Goal: Task Accomplishment & Management: Manage account settings

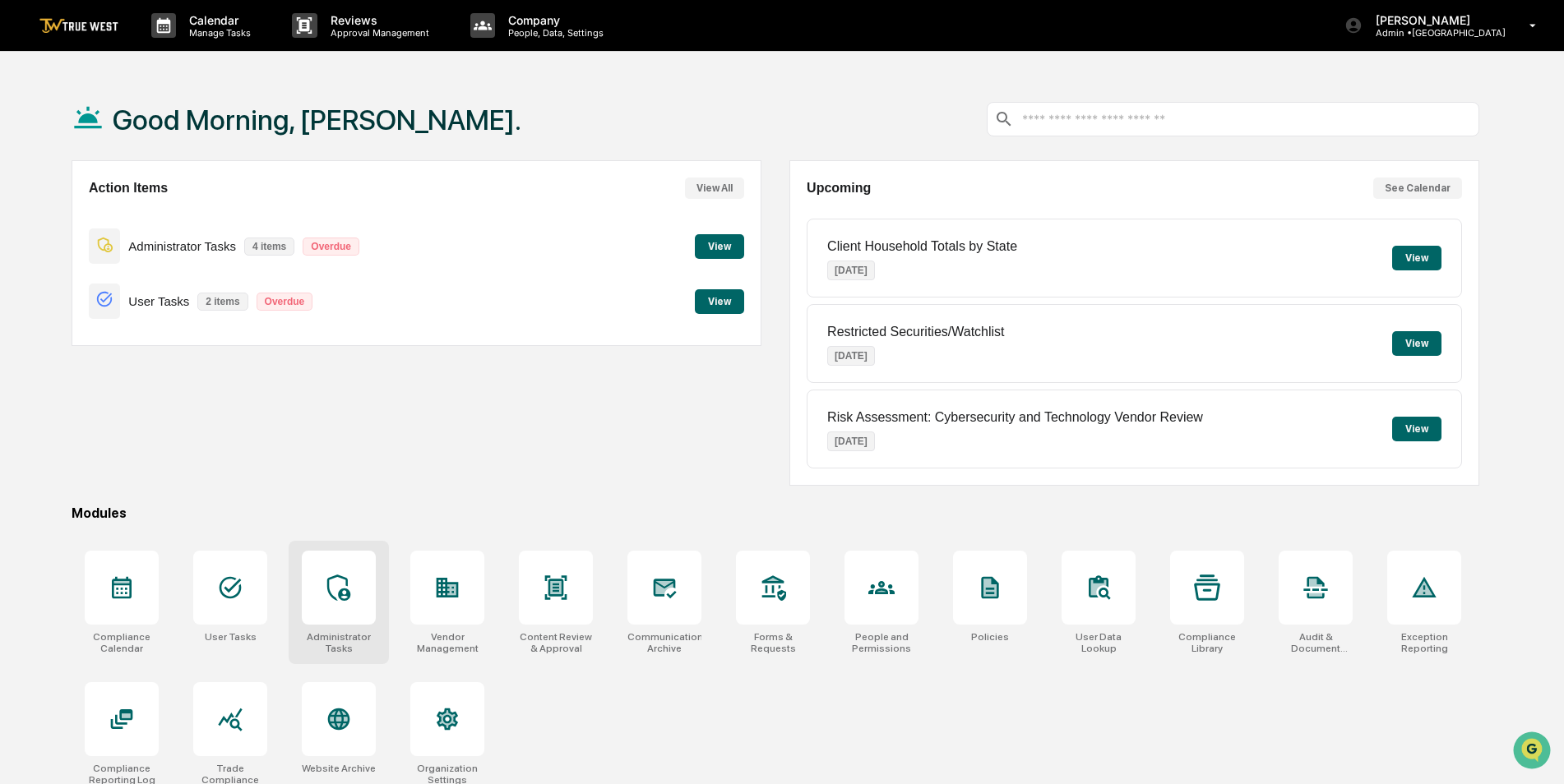
click at [336, 578] on icon at bounding box center [338, 587] width 26 height 26
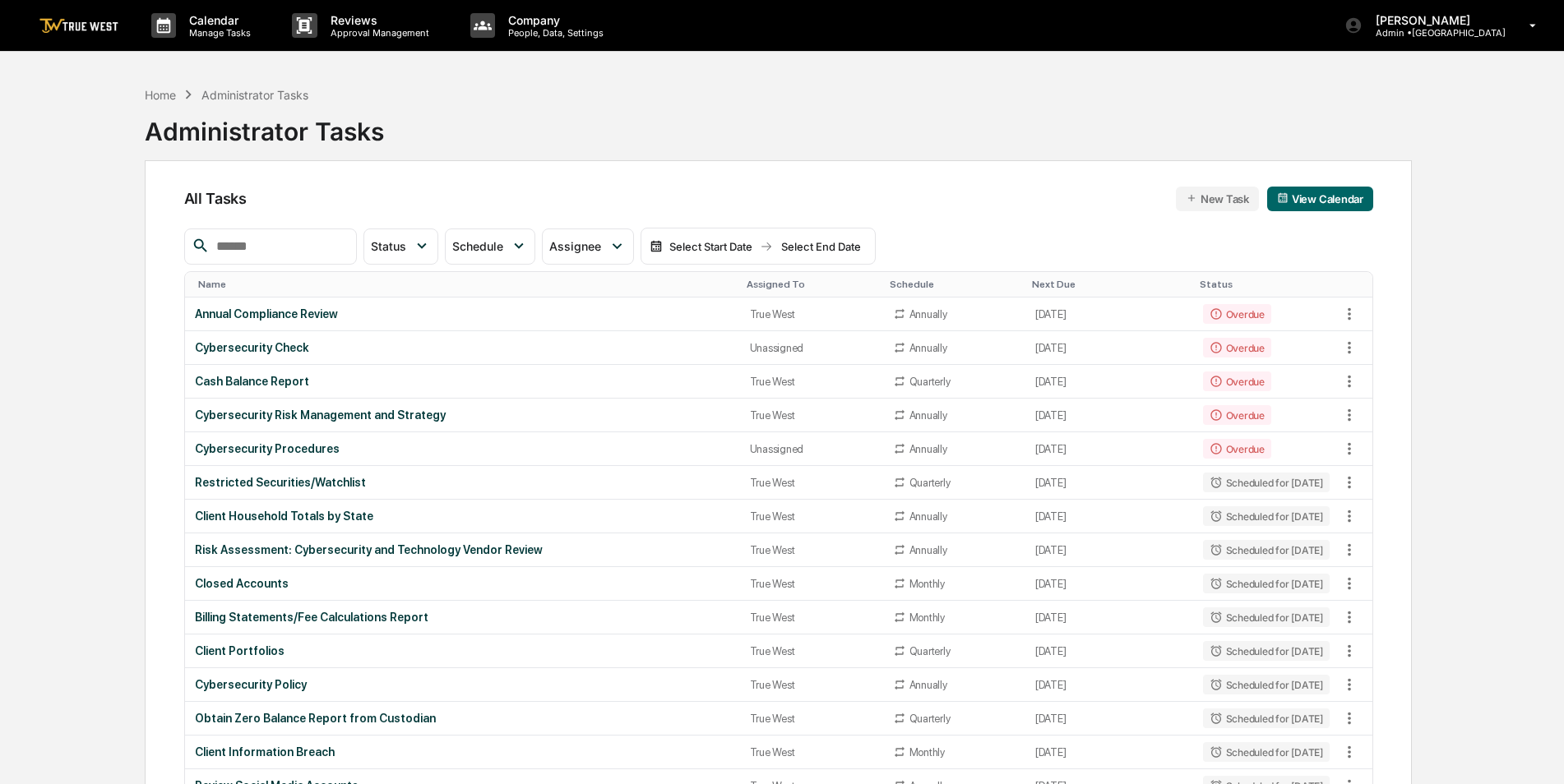
click at [253, 241] on input "text" at bounding box center [279, 246] width 140 height 21
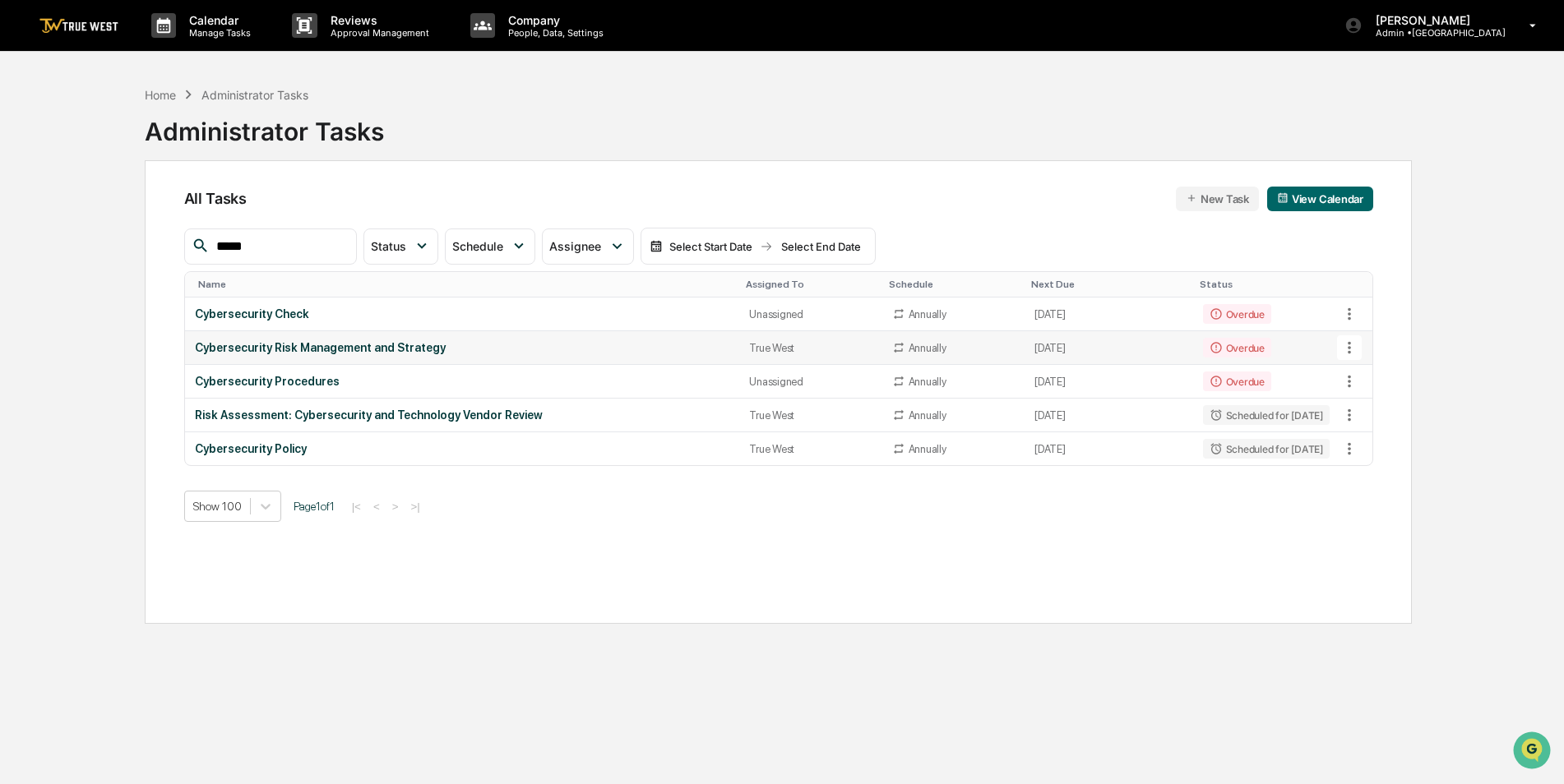
click at [1351, 353] on icon at bounding box center [1348, 347] width 18 height 18
click at [1363, 446] on li "Delete Task" at bounding box center [1411, 438] width 132 height 30
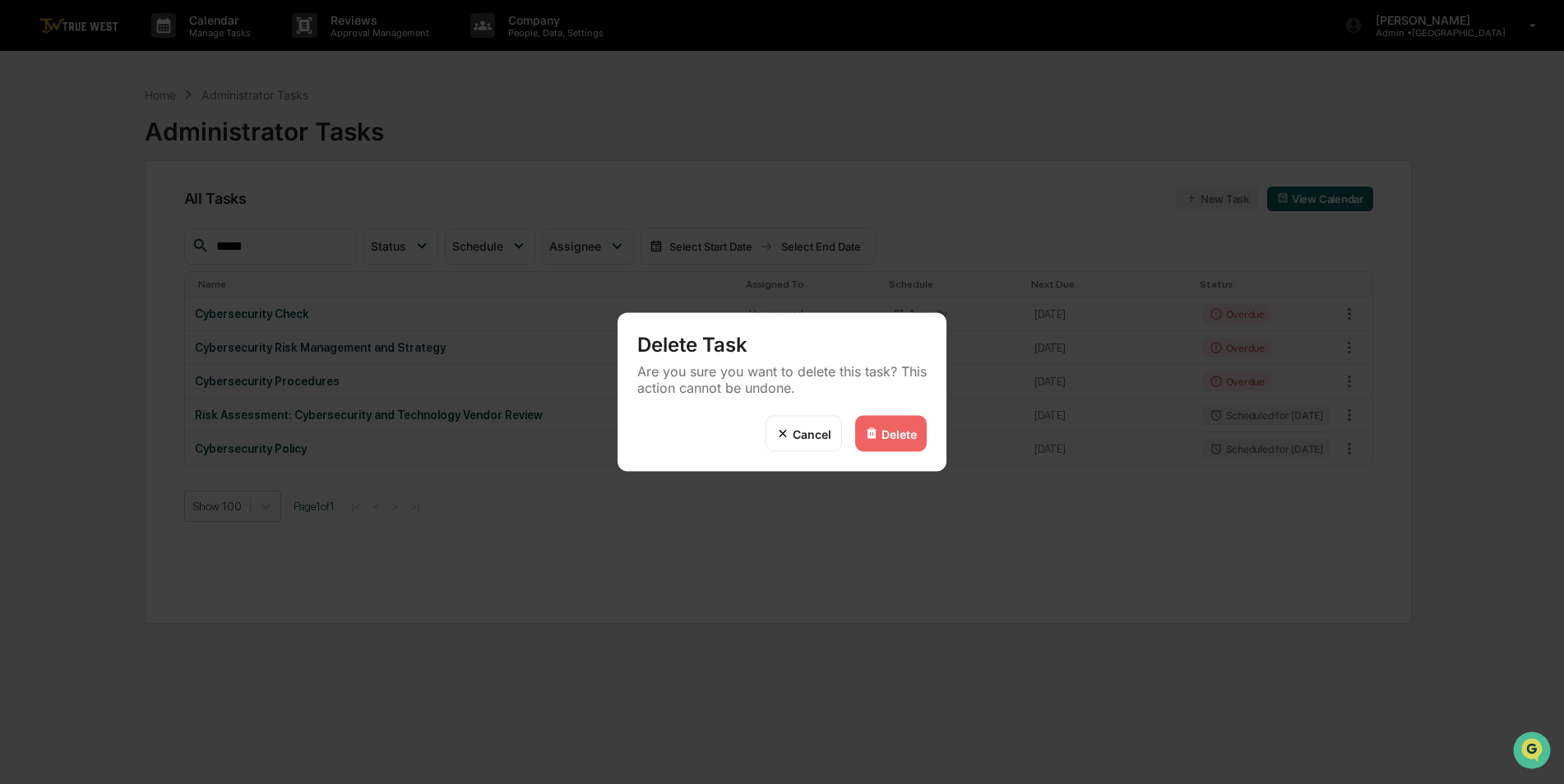
click at [906, 435] on div "Delete" at bounding box center [899, 433] width 36 height 14
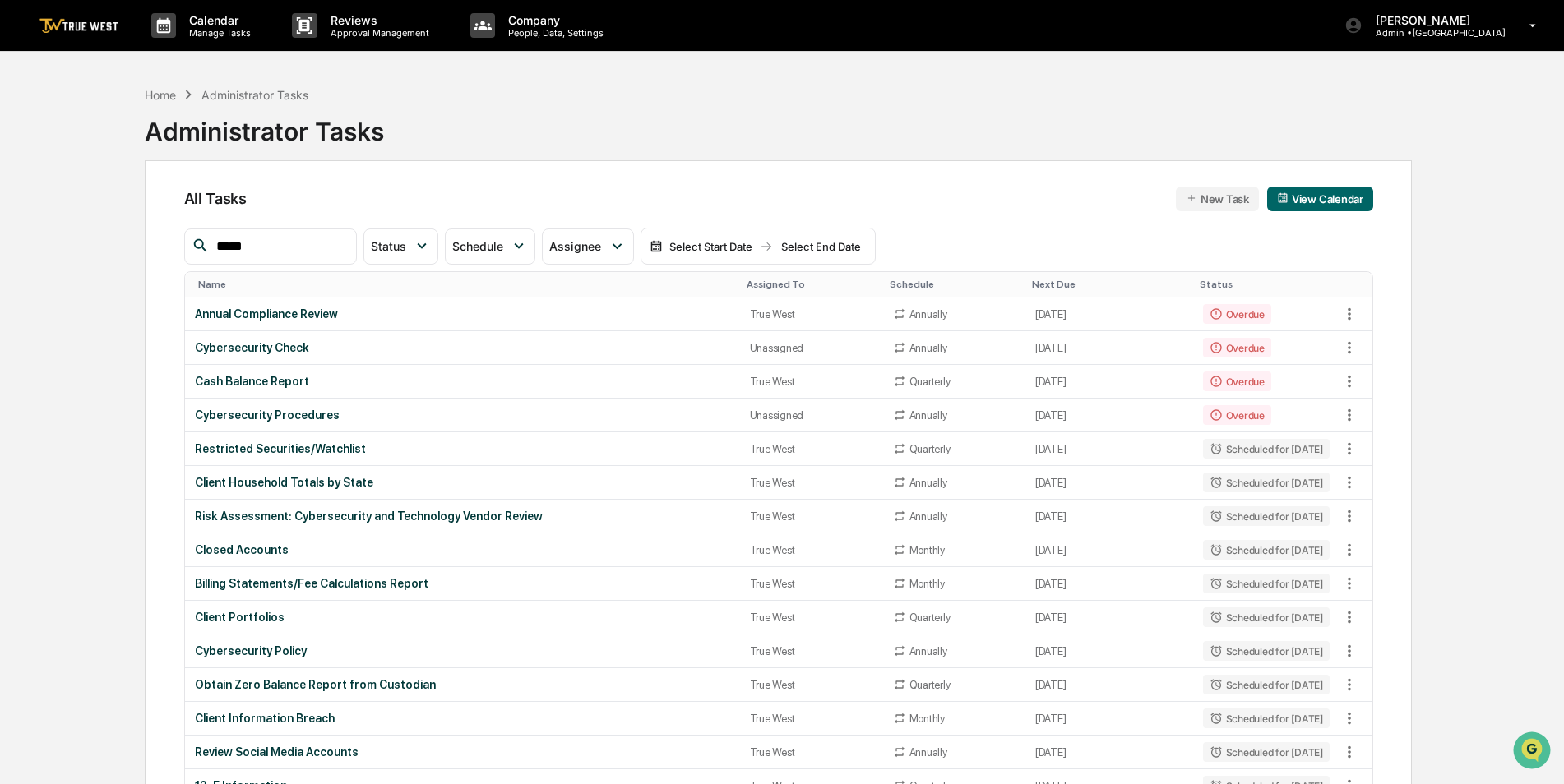
click at [327, 245] on input "*****" at bounding box center [279, 246] width 140 height 21
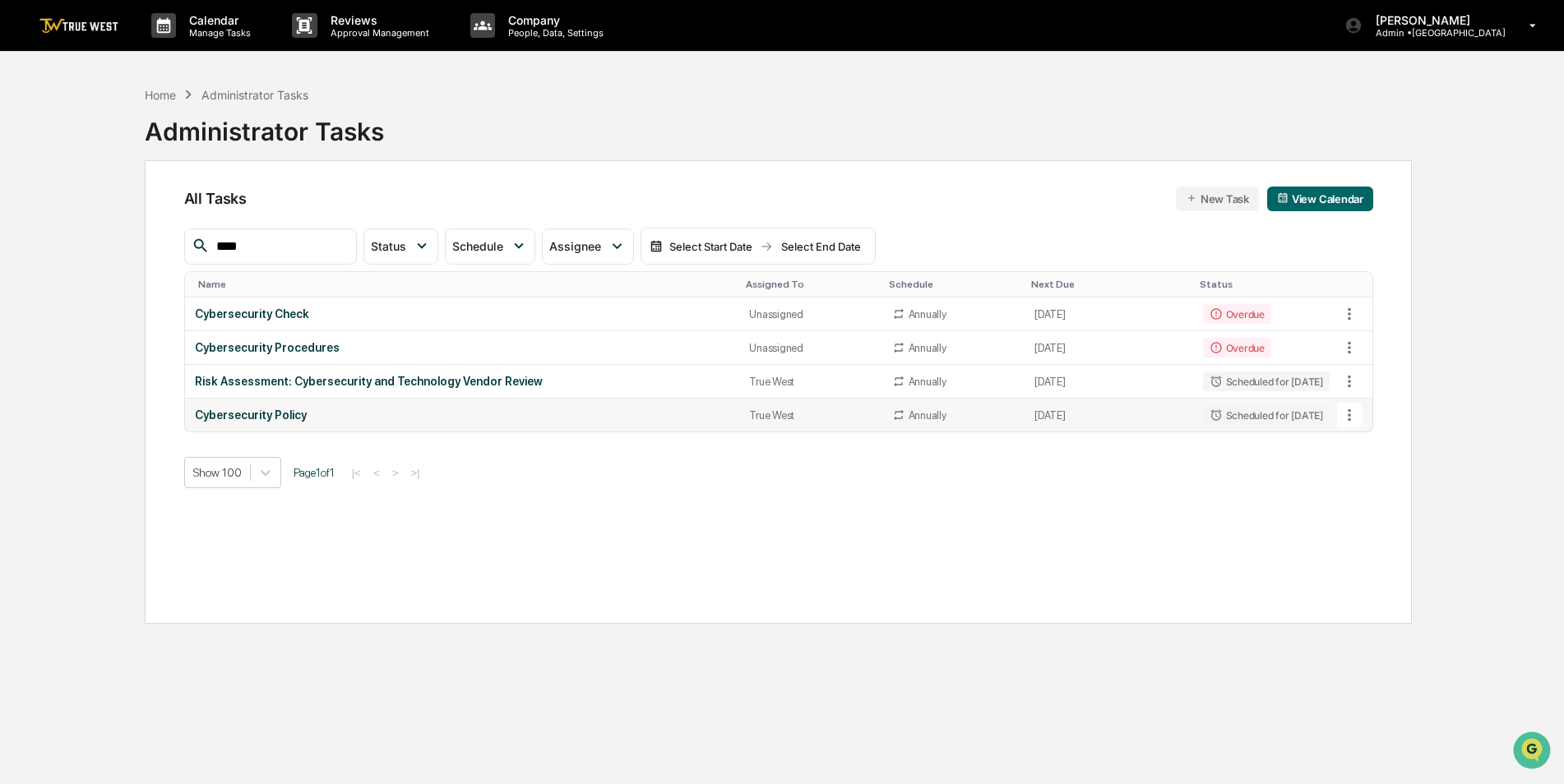
type input "****"
click at [1353, 415] on icon at bounding box center [1348, 414] width 18 height 18
click at [1365, 511] on img at bounding box center [1365, 506] width 14 height 14
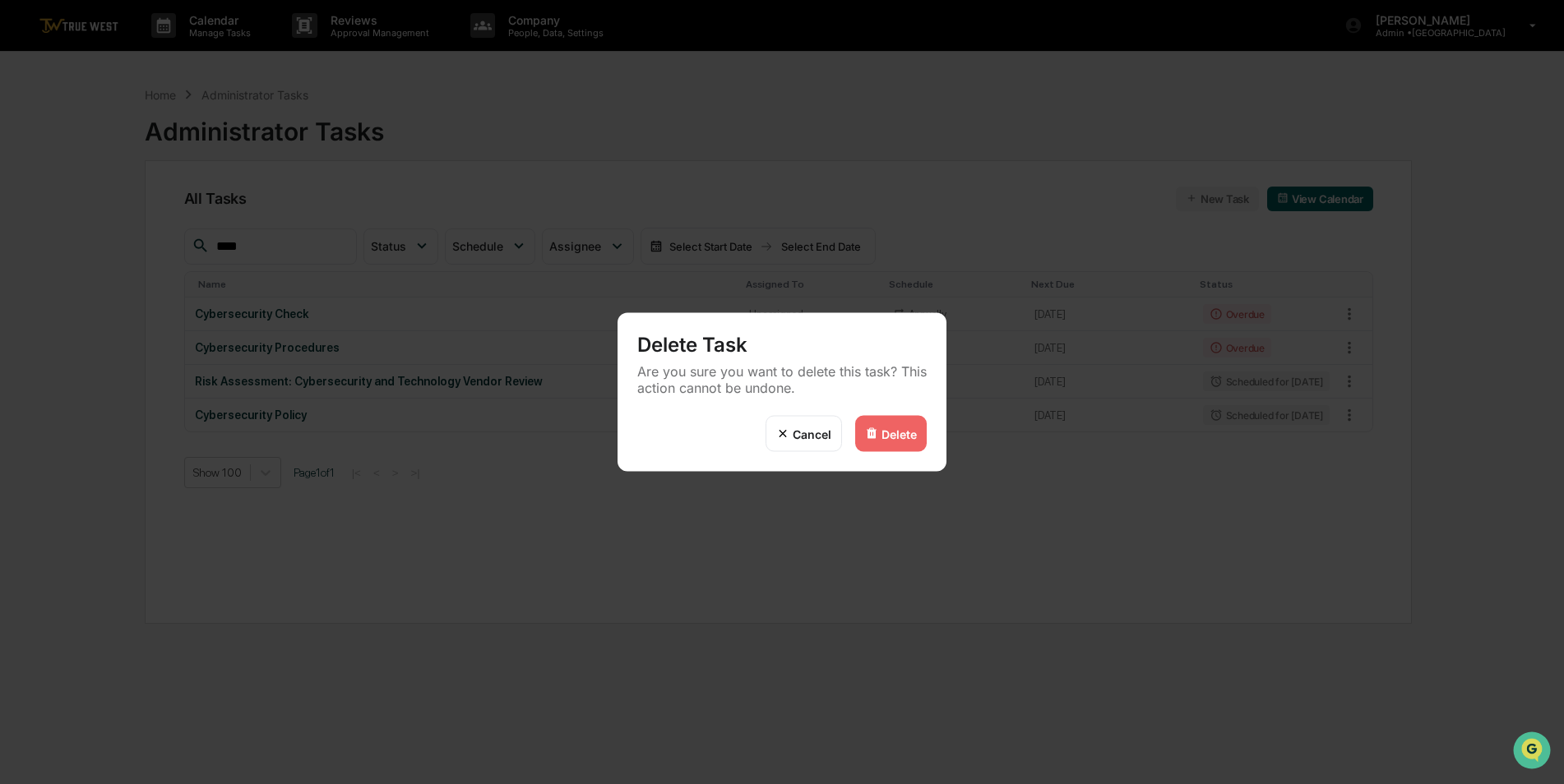
click at [908, 440] on div "Delete" at bounding box center [899, 433] width 36 height 14
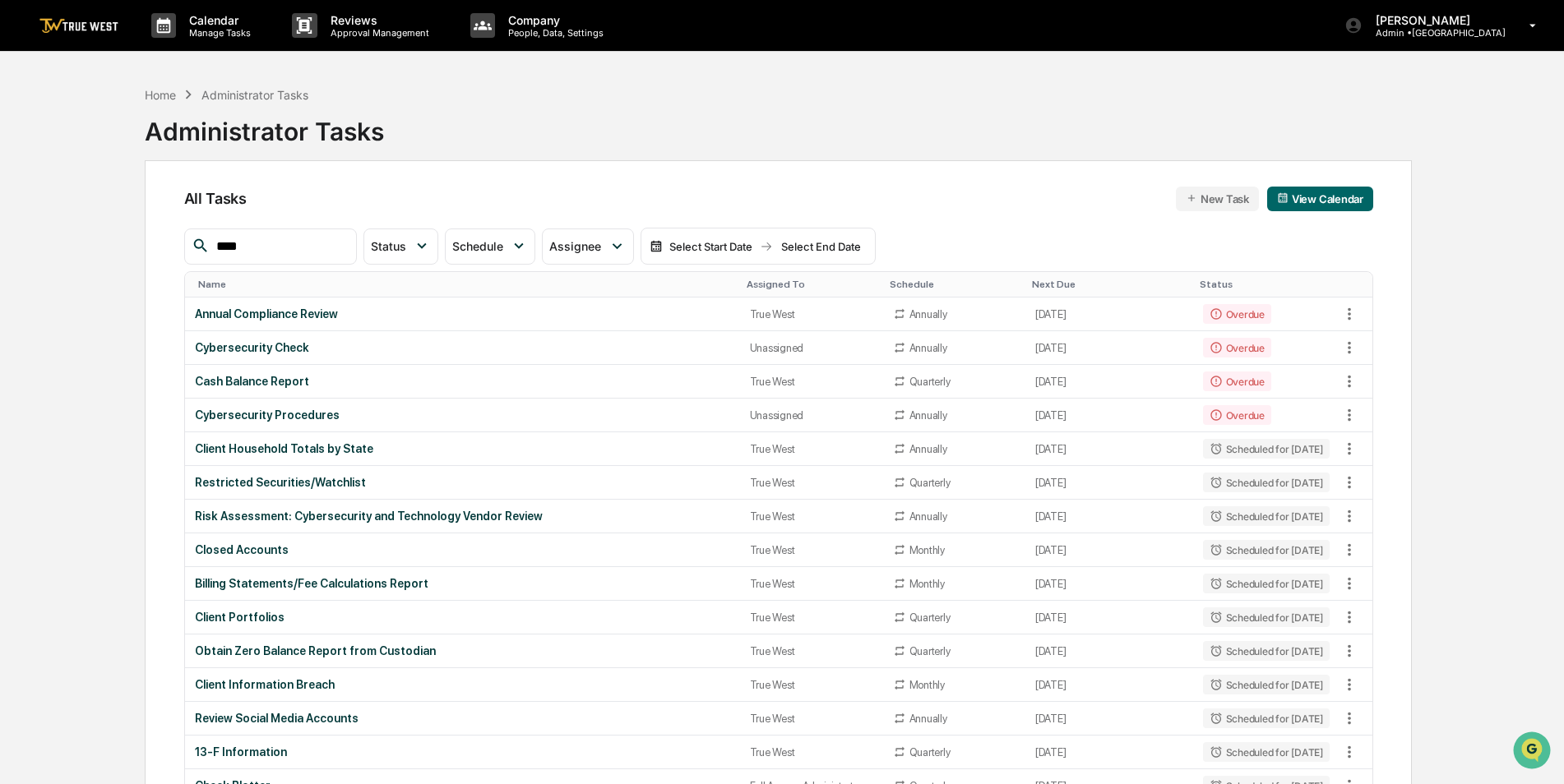
click at [746, 287] on div "Assigned To" at bounding box center [811, 284] width 130 height 12
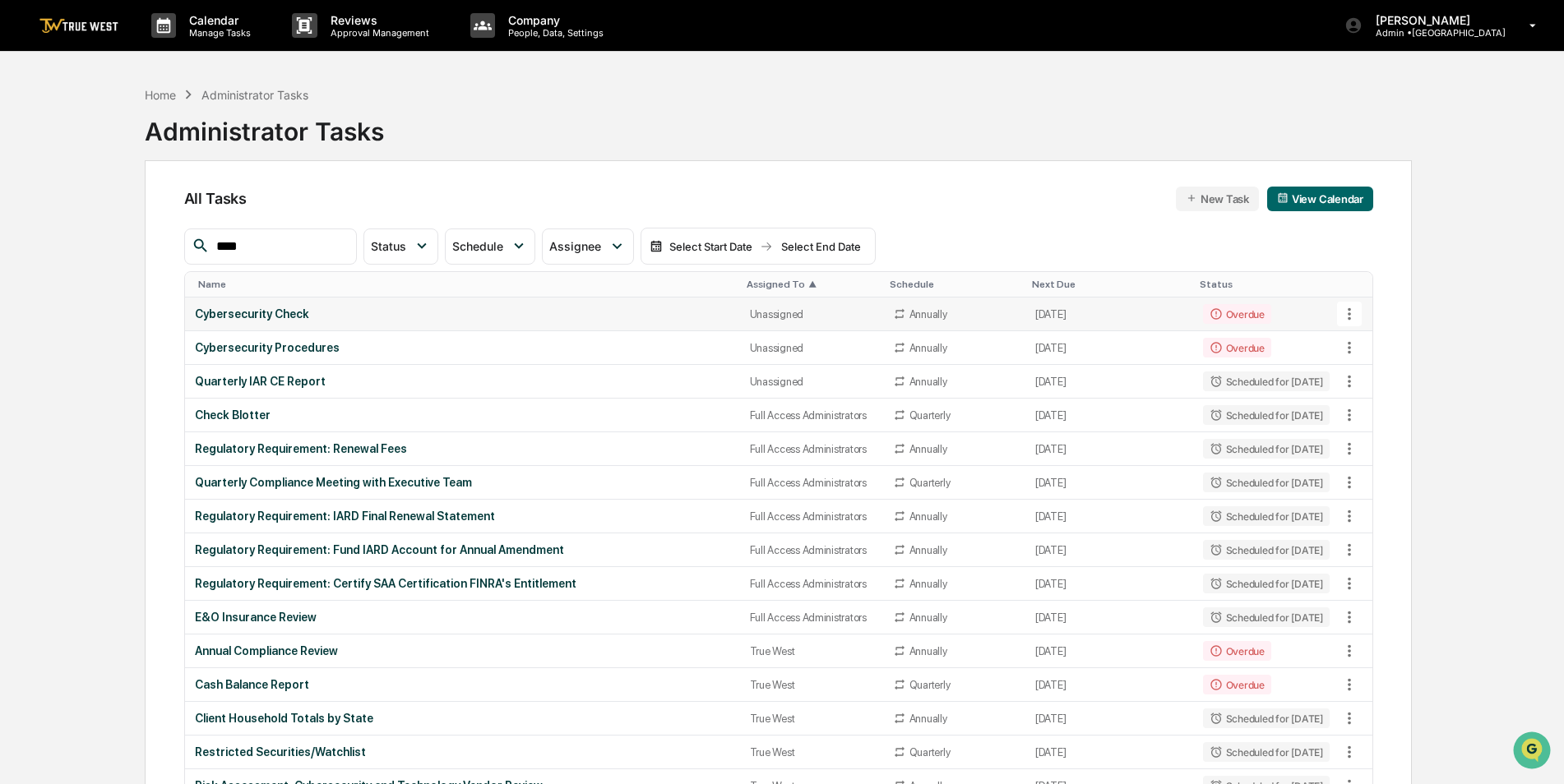
click at [602, 320] on div "Cybersecurity Check" at bounding box center [462, 314] width 535 height 14
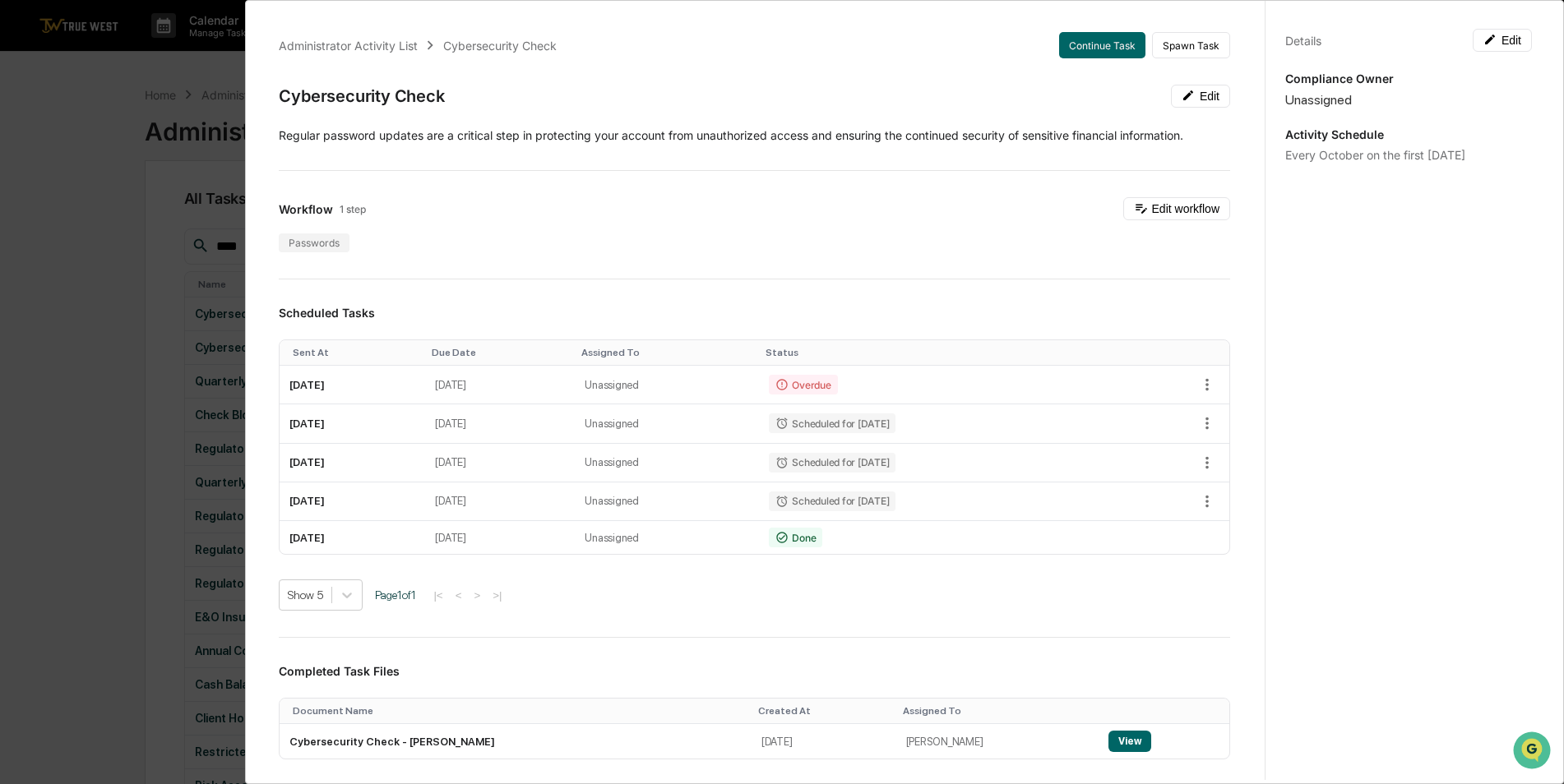
click at [616, 653] on div "Administrator Activity List Cybersecurity Check Continue Task Spawn Task Cybers…" at bounding box center [754, 512] width 991 height 998
click at [119, 189] on div "Administrator Activity List Cybersecurity Check Continue Task Spawn Task Cybers…" at bounding box center [782, 392] width 1564 height 784
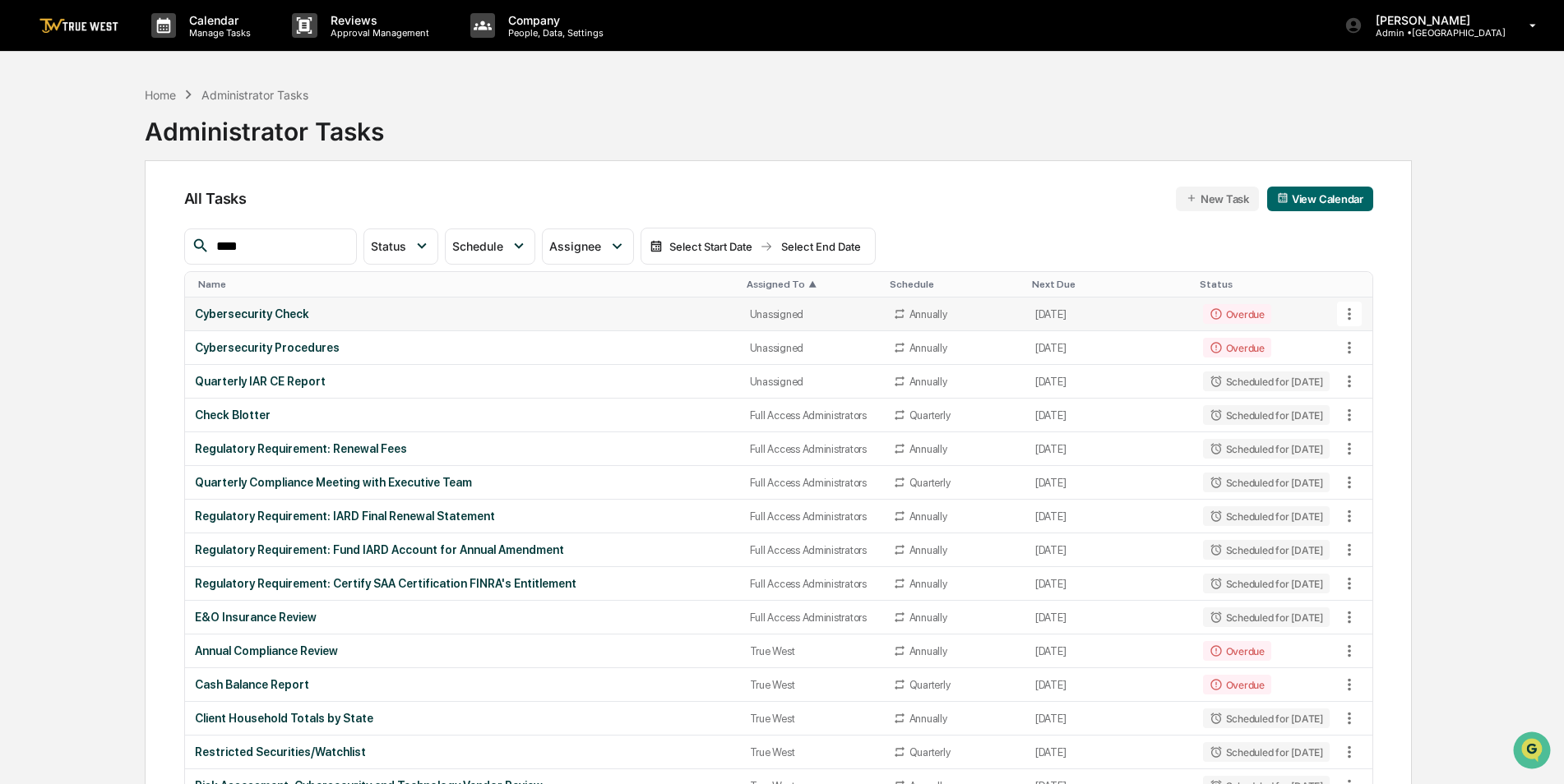
click at [632, 315] on div "Cybersecurity Check" at bounding box center [462, 314] width 535 height 14
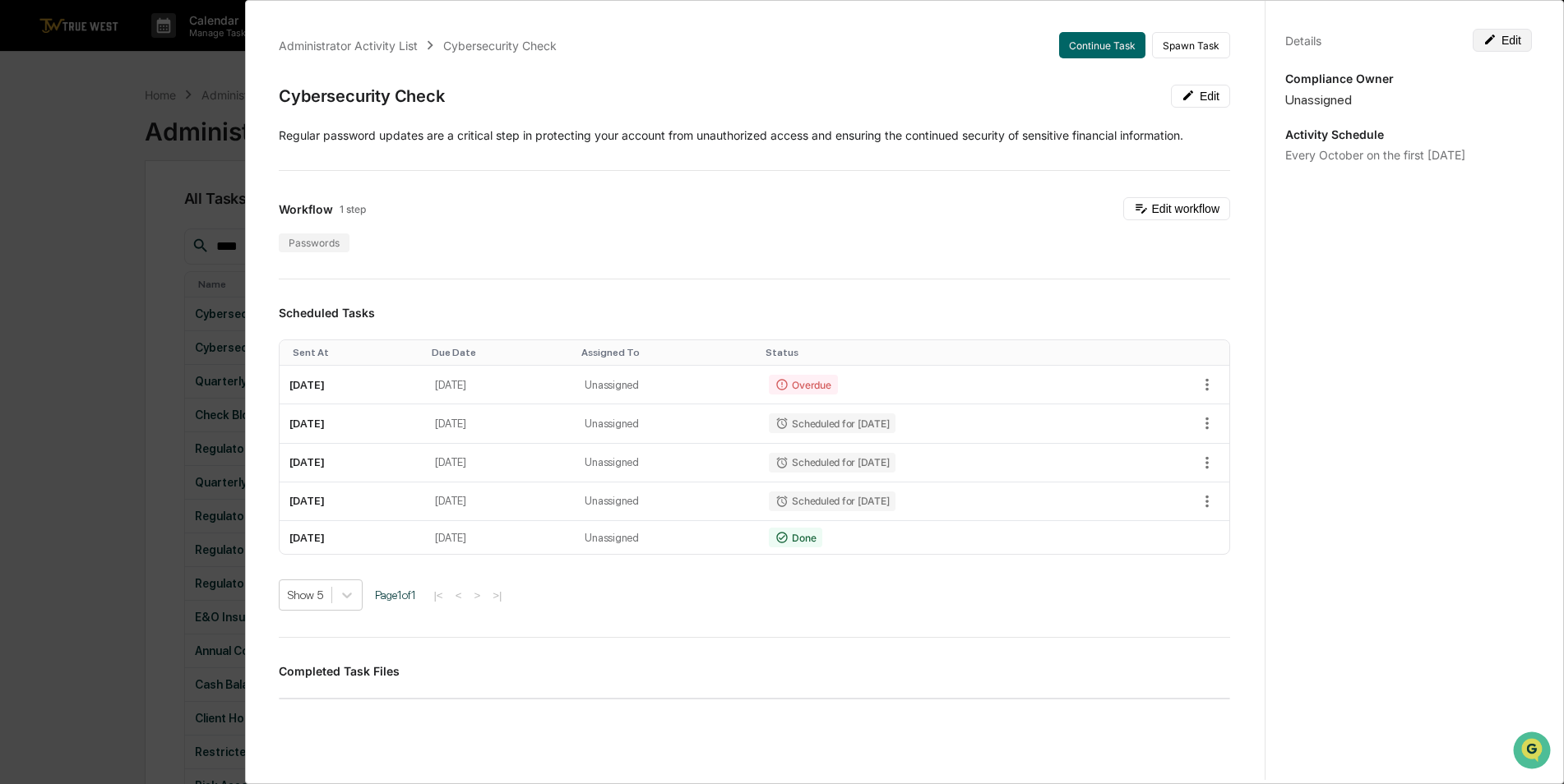
click at [1507, 43] on button "Edit" at bounding box center [1502, 40] width 59 height 23
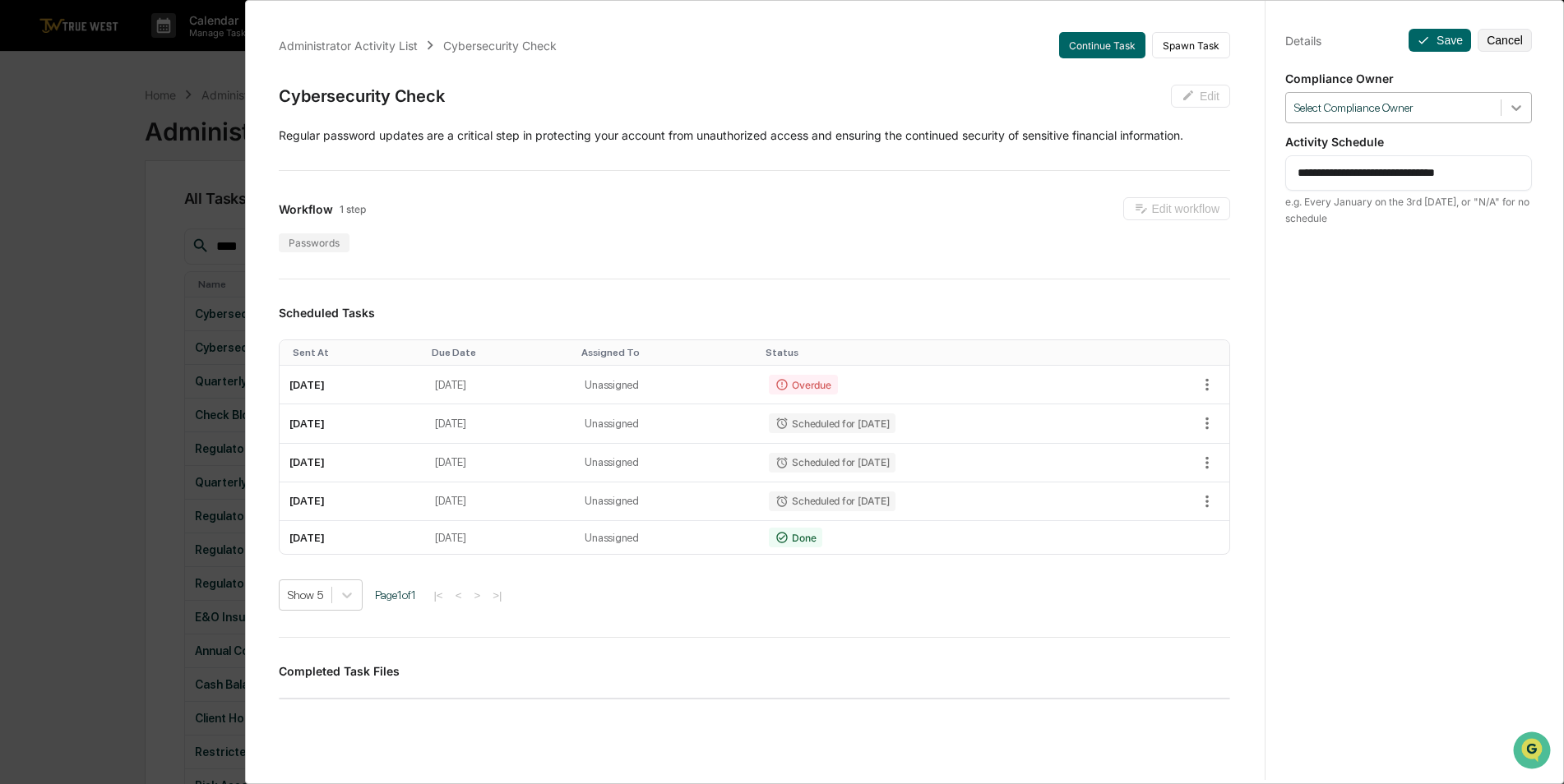
click at [1507, 115] on icon at bounding box center [1515, 107] width 16 height 16
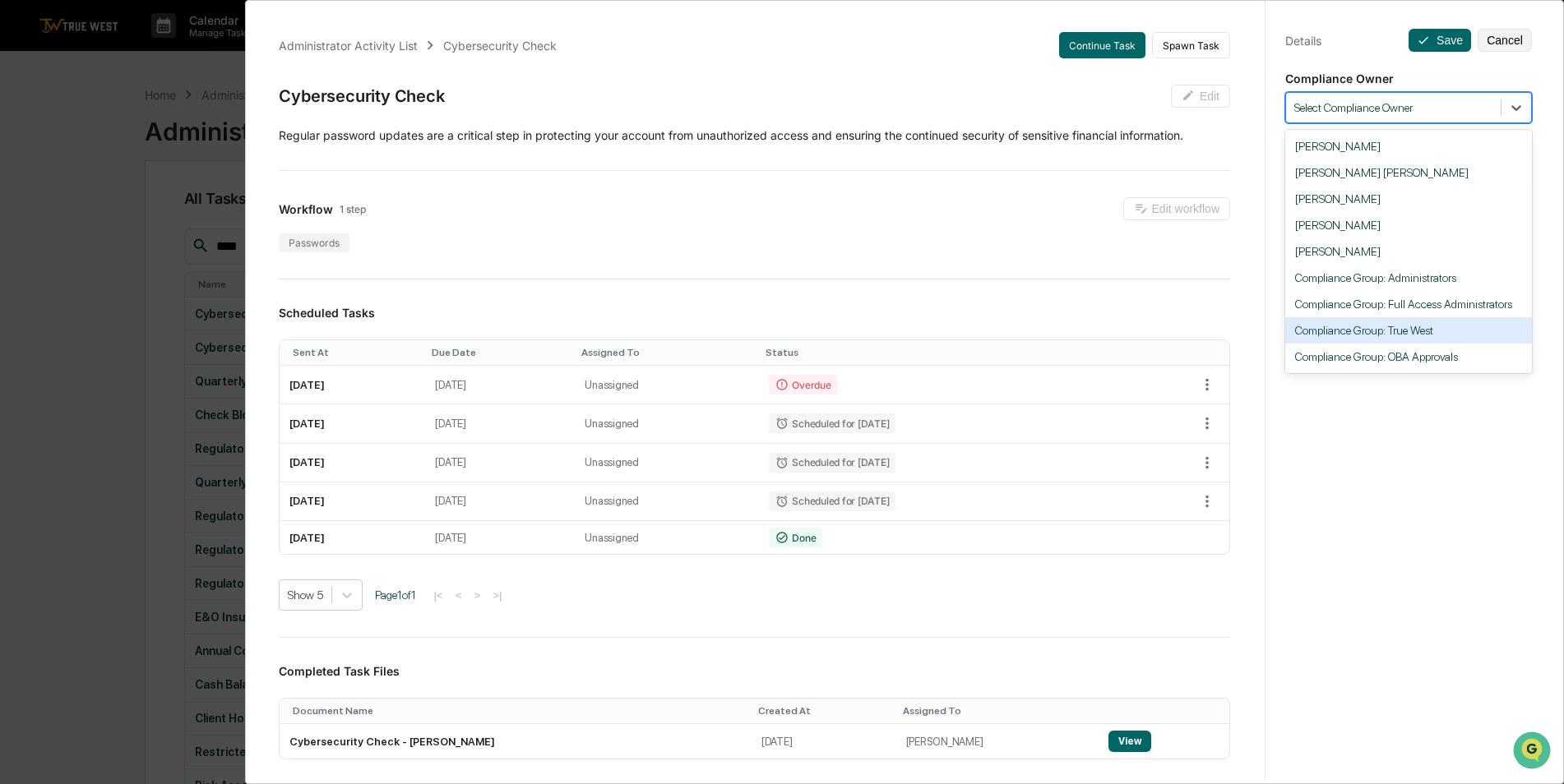
click at [1445, 332] on div "Compliance Group: True West" at bounding box center [1408, 330] width 247 height 26
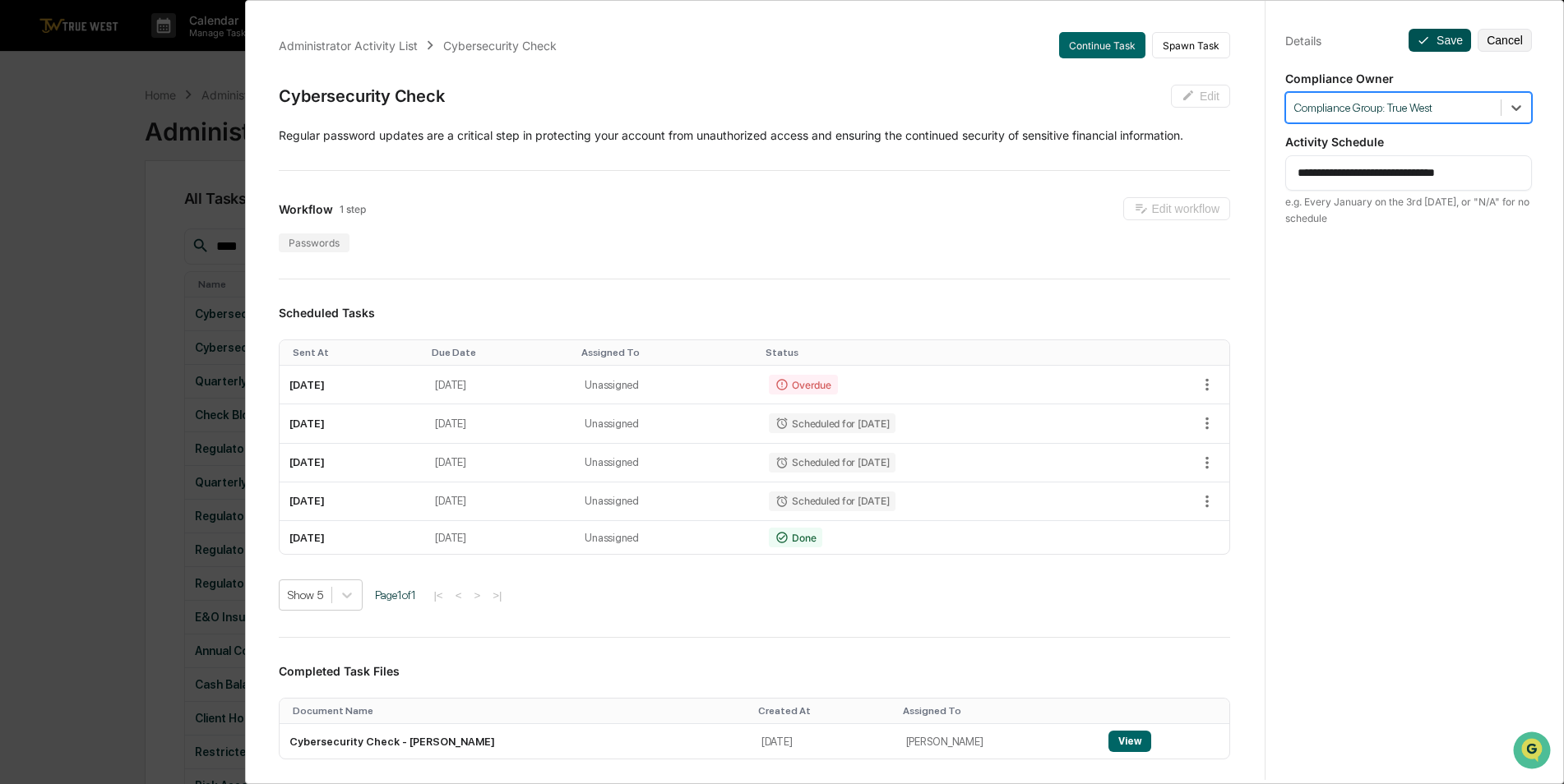
click at [1432, 44] on button "Save" at bounding box center [1440, 40] width 63 height 23
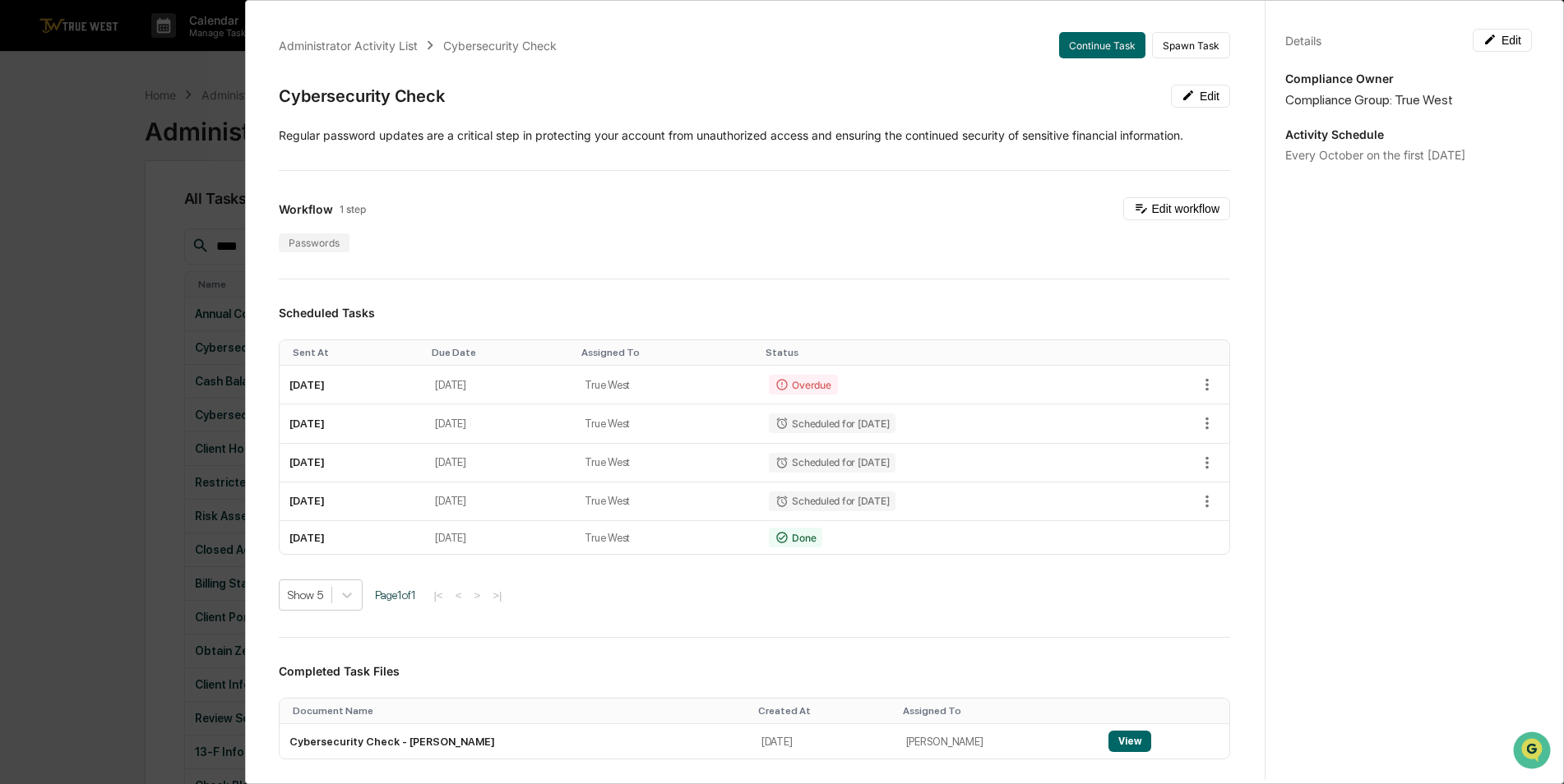
click at [103, 212] on div "Administrator Activity List Cybersecurity Check Continue Task Spawn Task Cybers…" at bounding box center [782, 392] width 1564 height 784
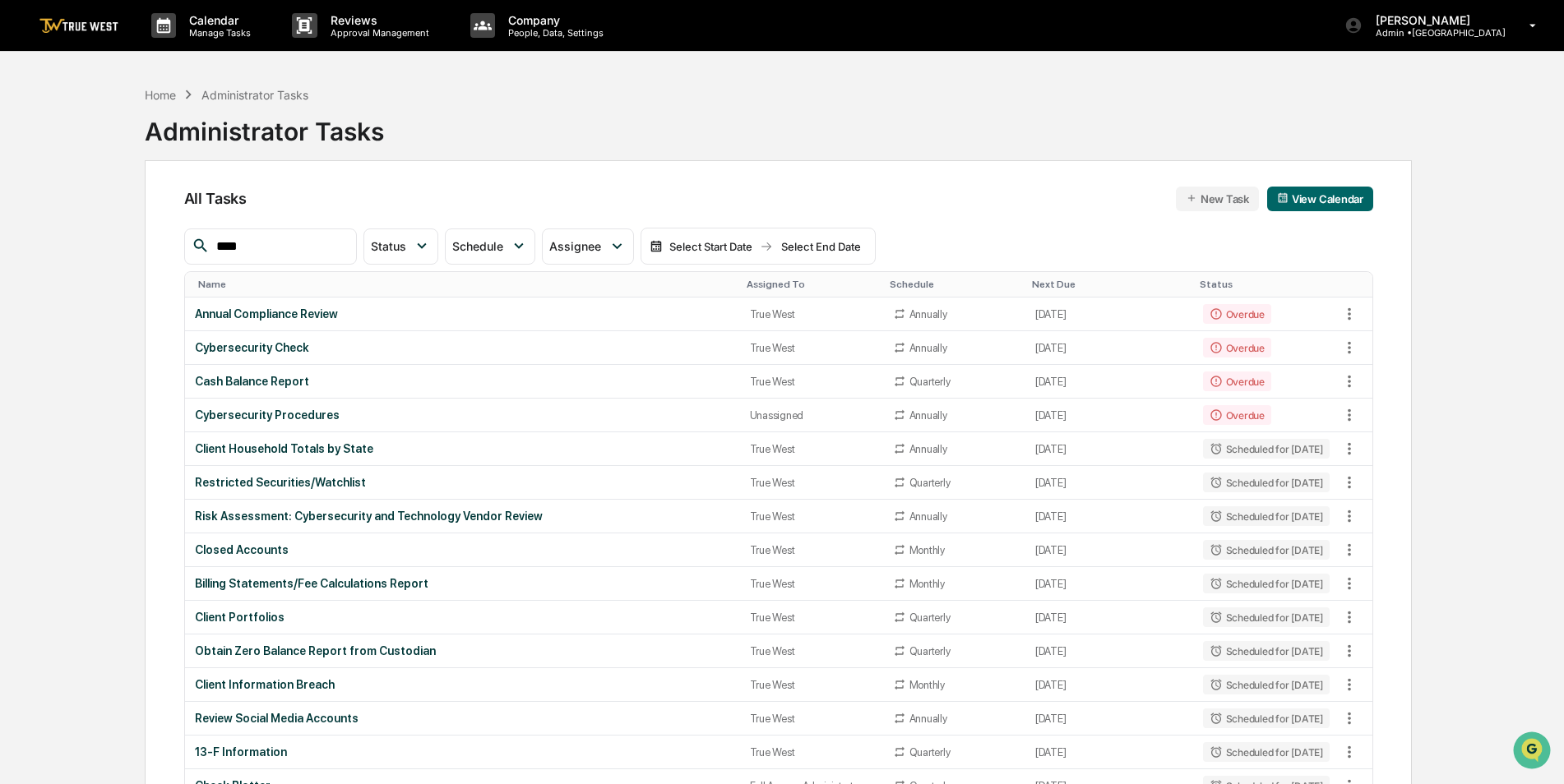
click at [755, 282] on div "Assigned To" at bounding box center [811, 284] width 130 height 12
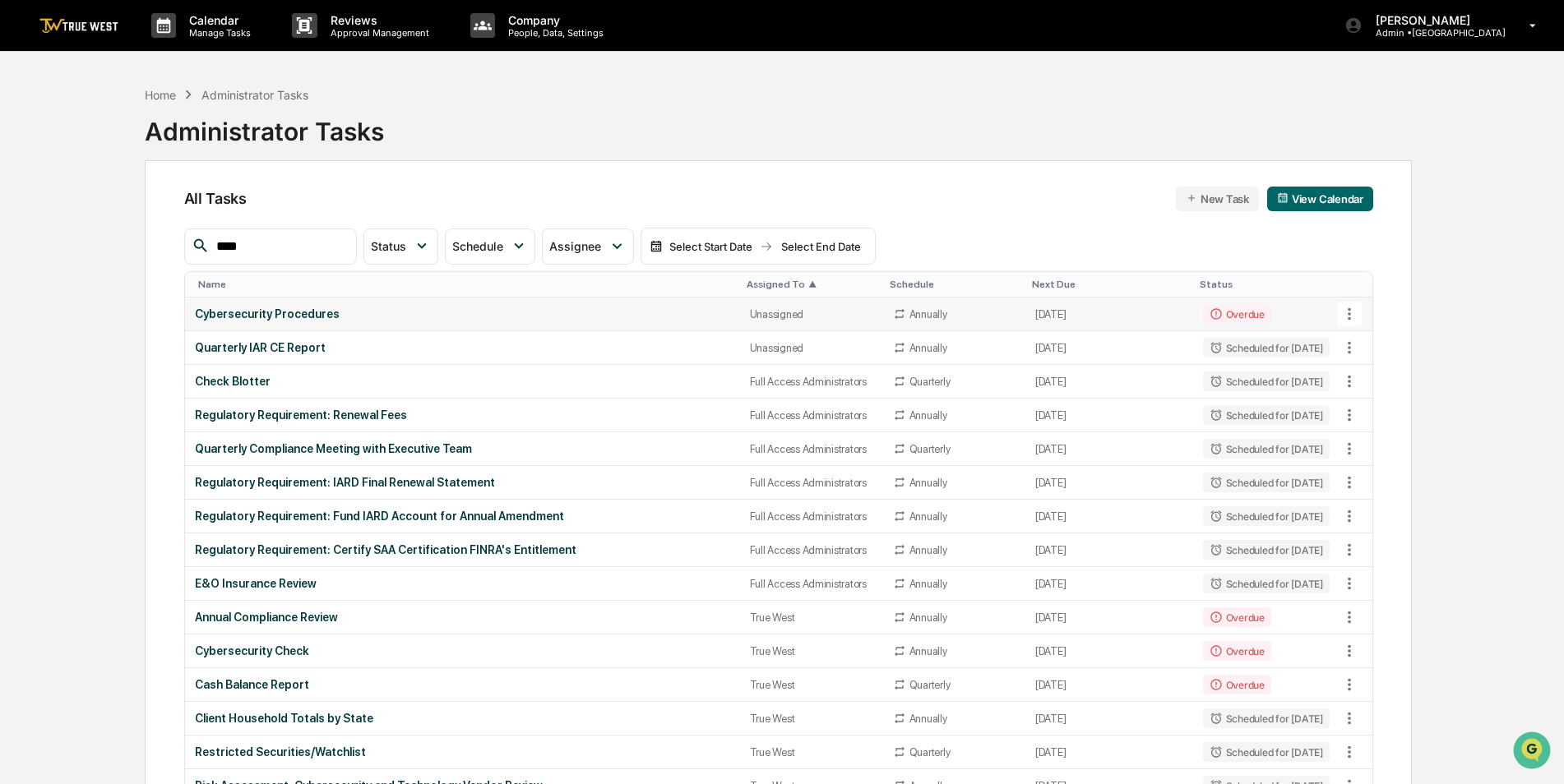
click at [708, 314] on div "Cybersecurity Procedures" at bounding box center [462, 314] width 535 height 14
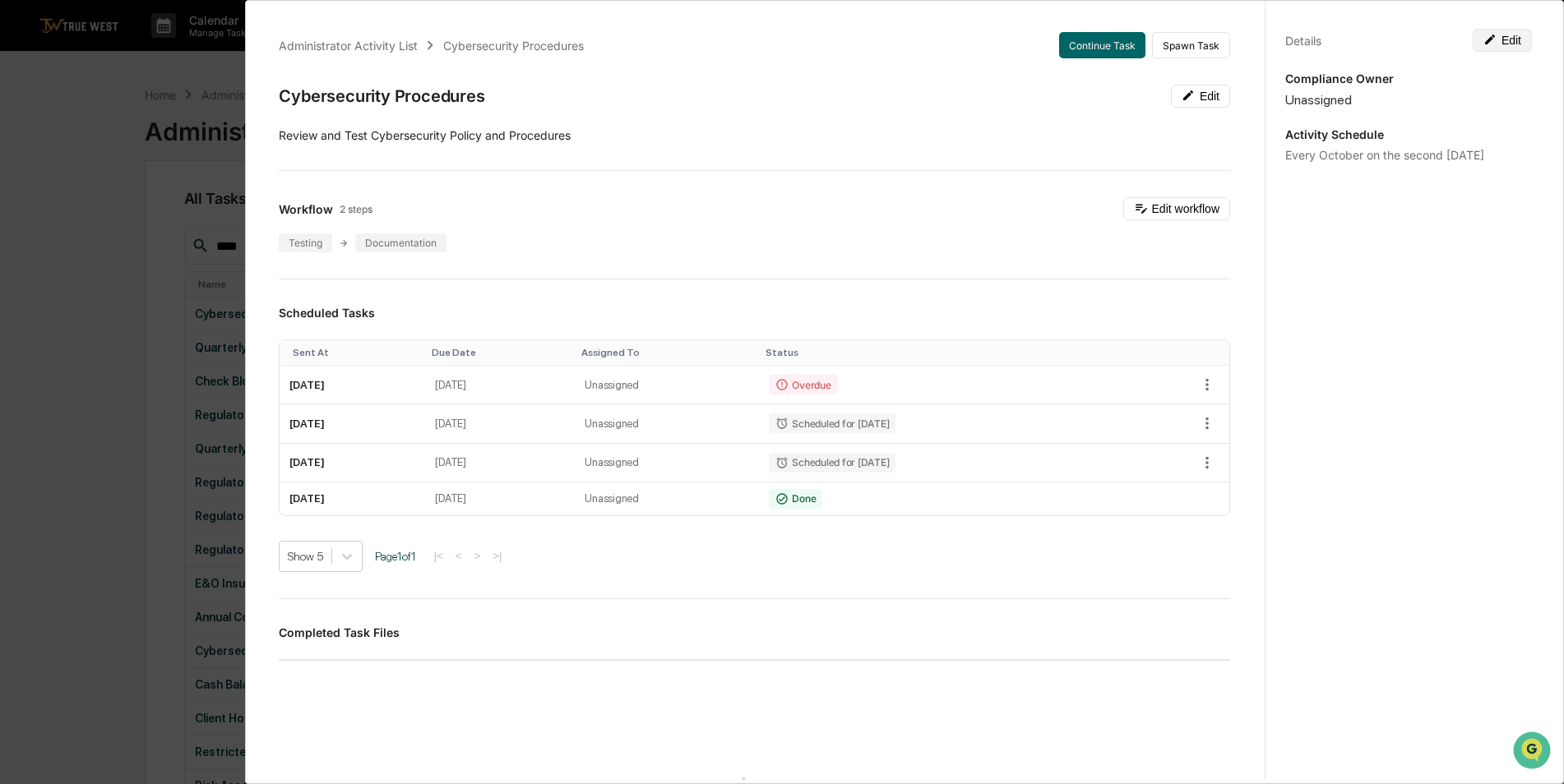
click at [1501, 41] on button "Edit" at bounding box center [1502, 40] width 59 height 23
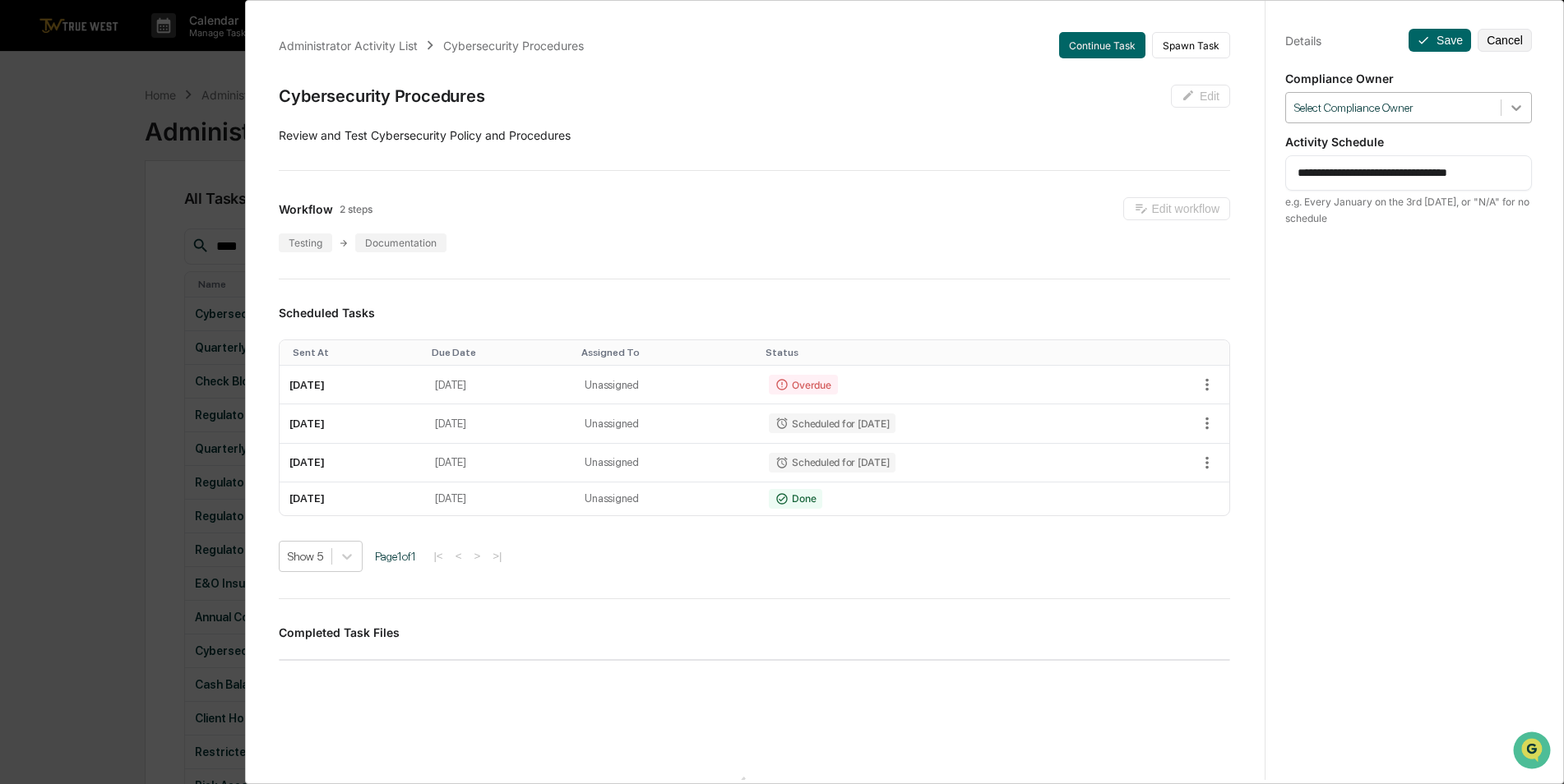
click at [1510, 101] on icon at bounding box center [1515, 107] width 16 height 16
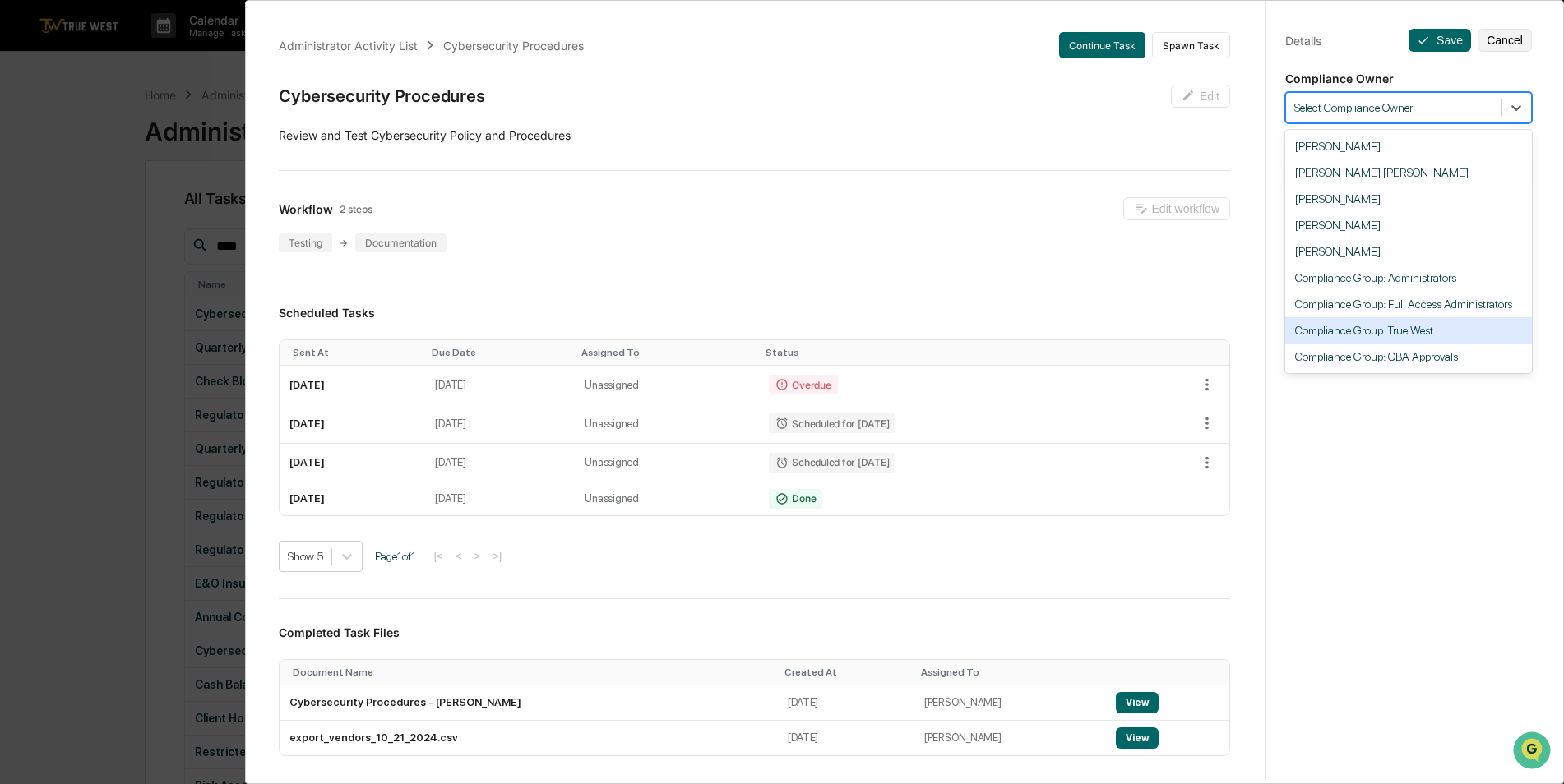
click at [1466, 332] on div "Compliance Group: True West" at bounding box center [1408, 330] width 247 height 26
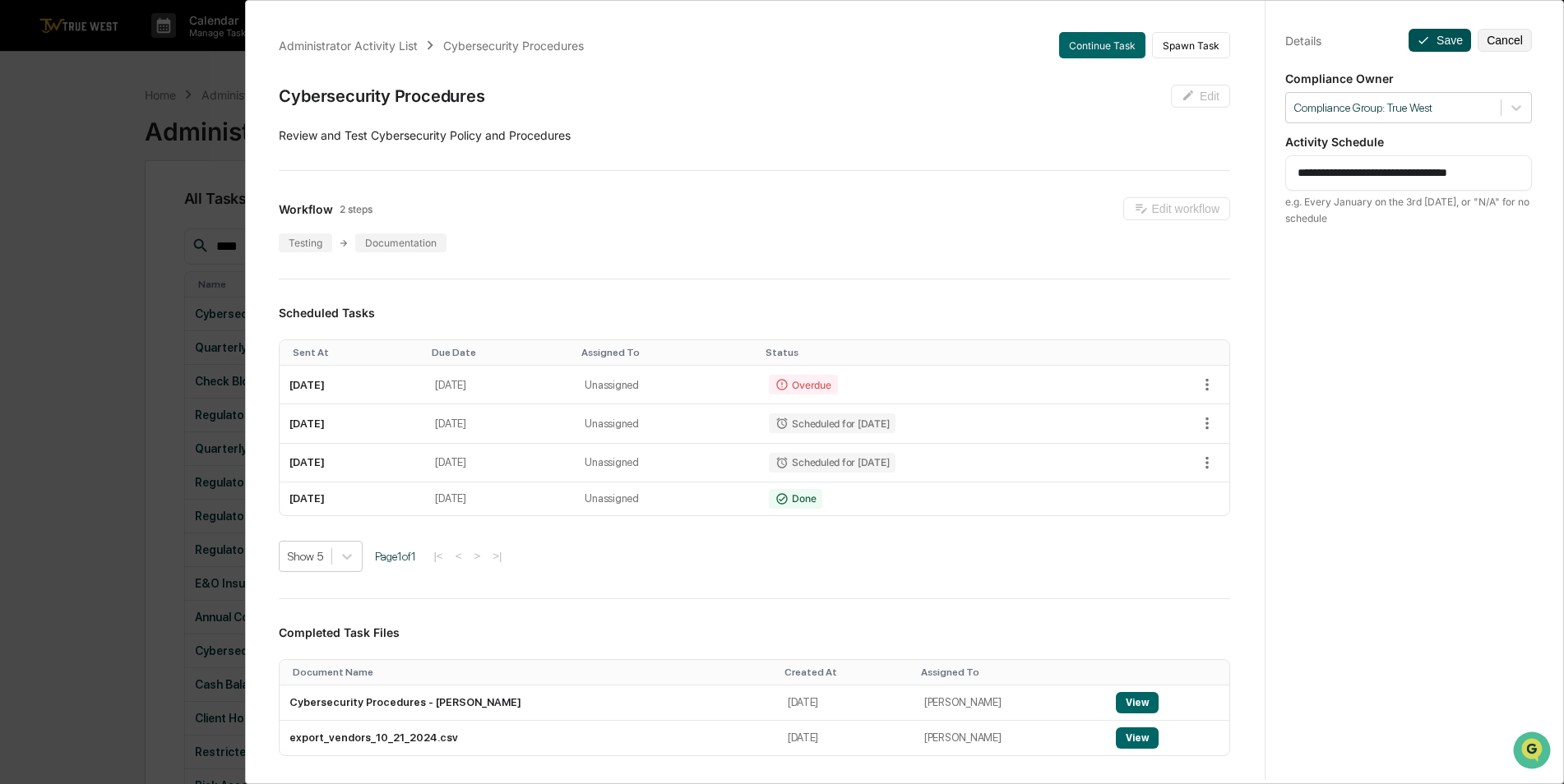
click at [1432, 40] on button "Save" at bounding box center [1440, 40] width 63 height 23
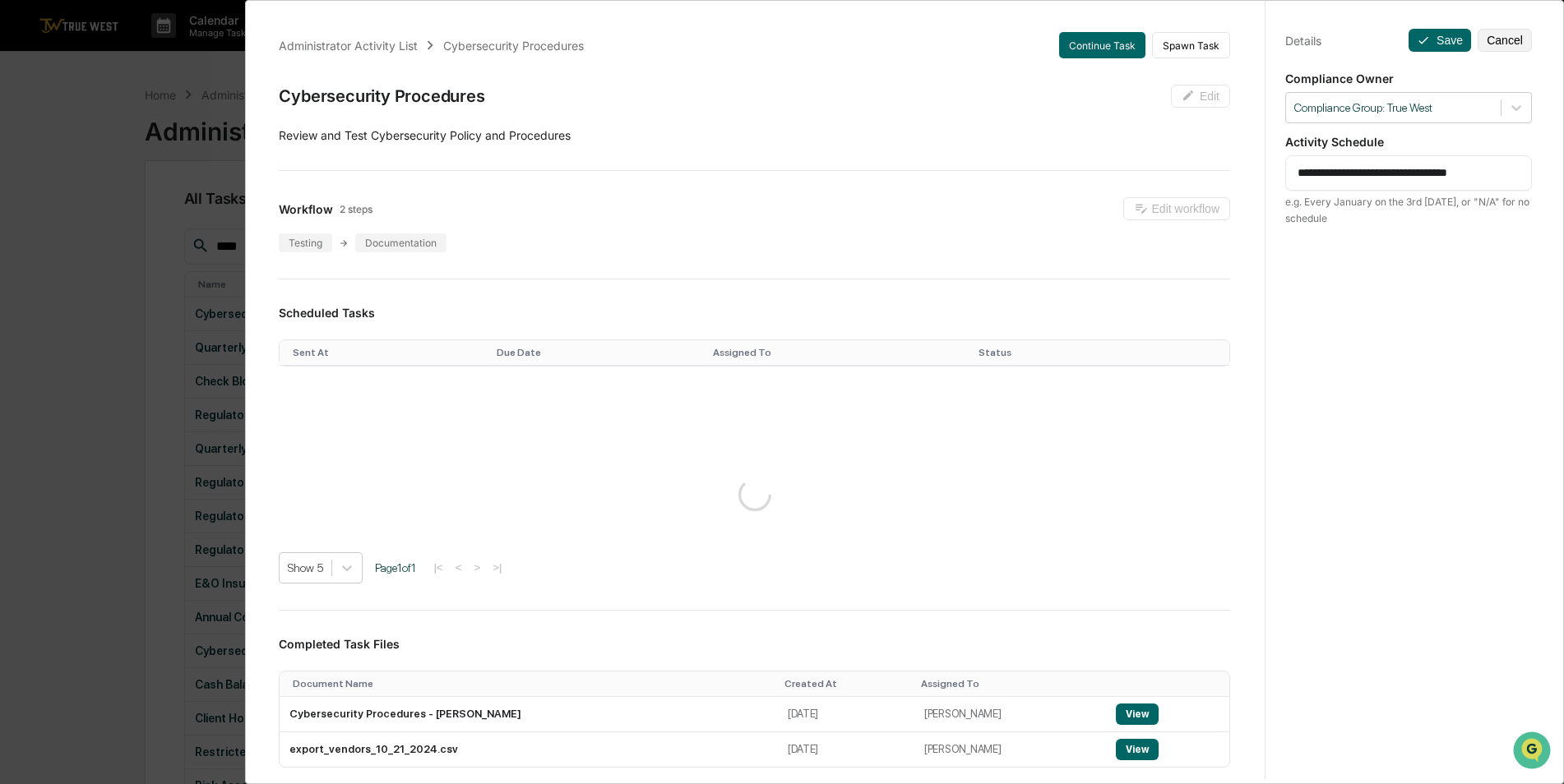
click at [135, 260] on div "**********" at bounding box center [782, 392] width 1564 height 784
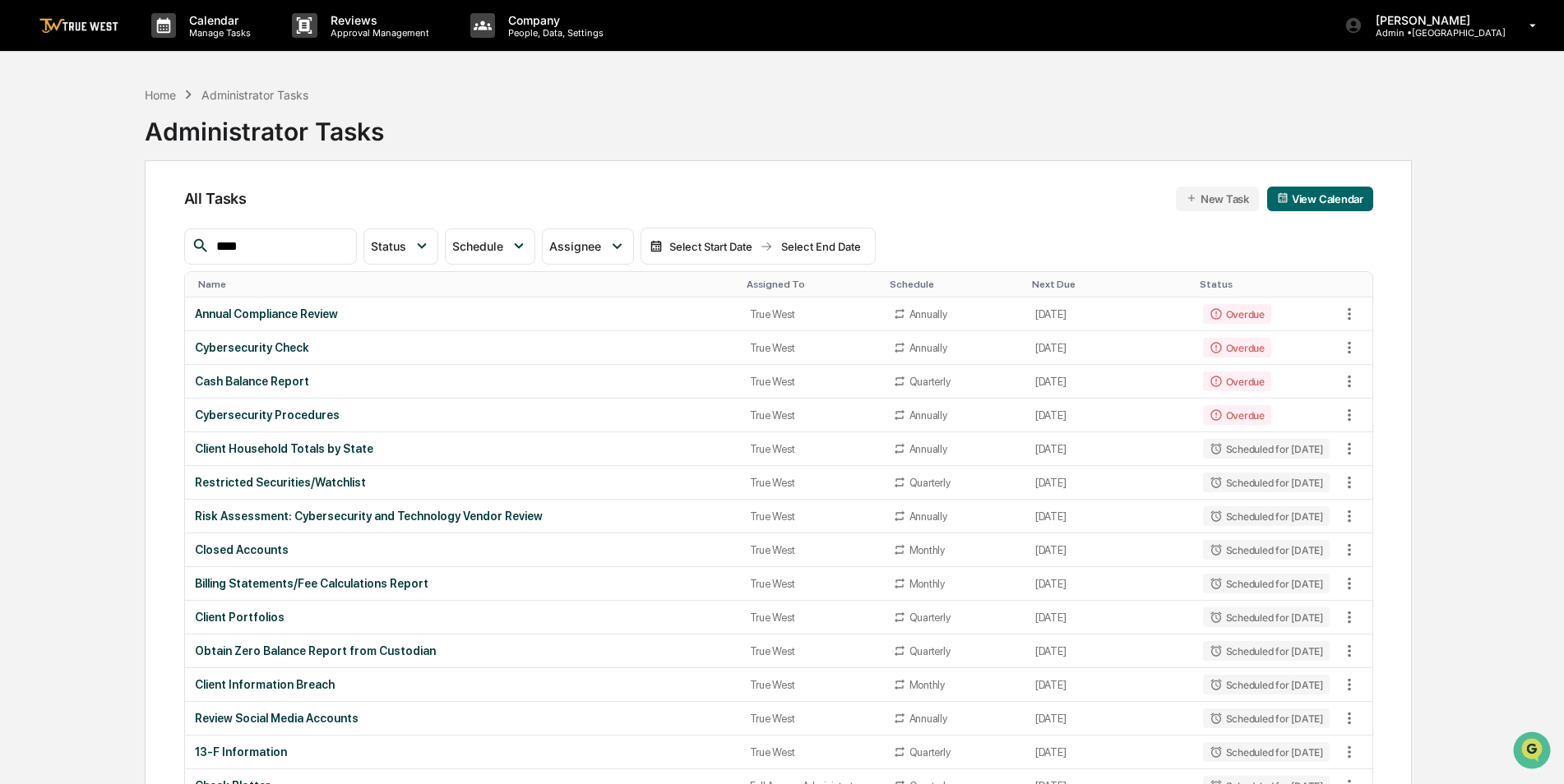
click at [750, 280] on div "Assigned To" at bounding box center [811, 284] width 130 height 12
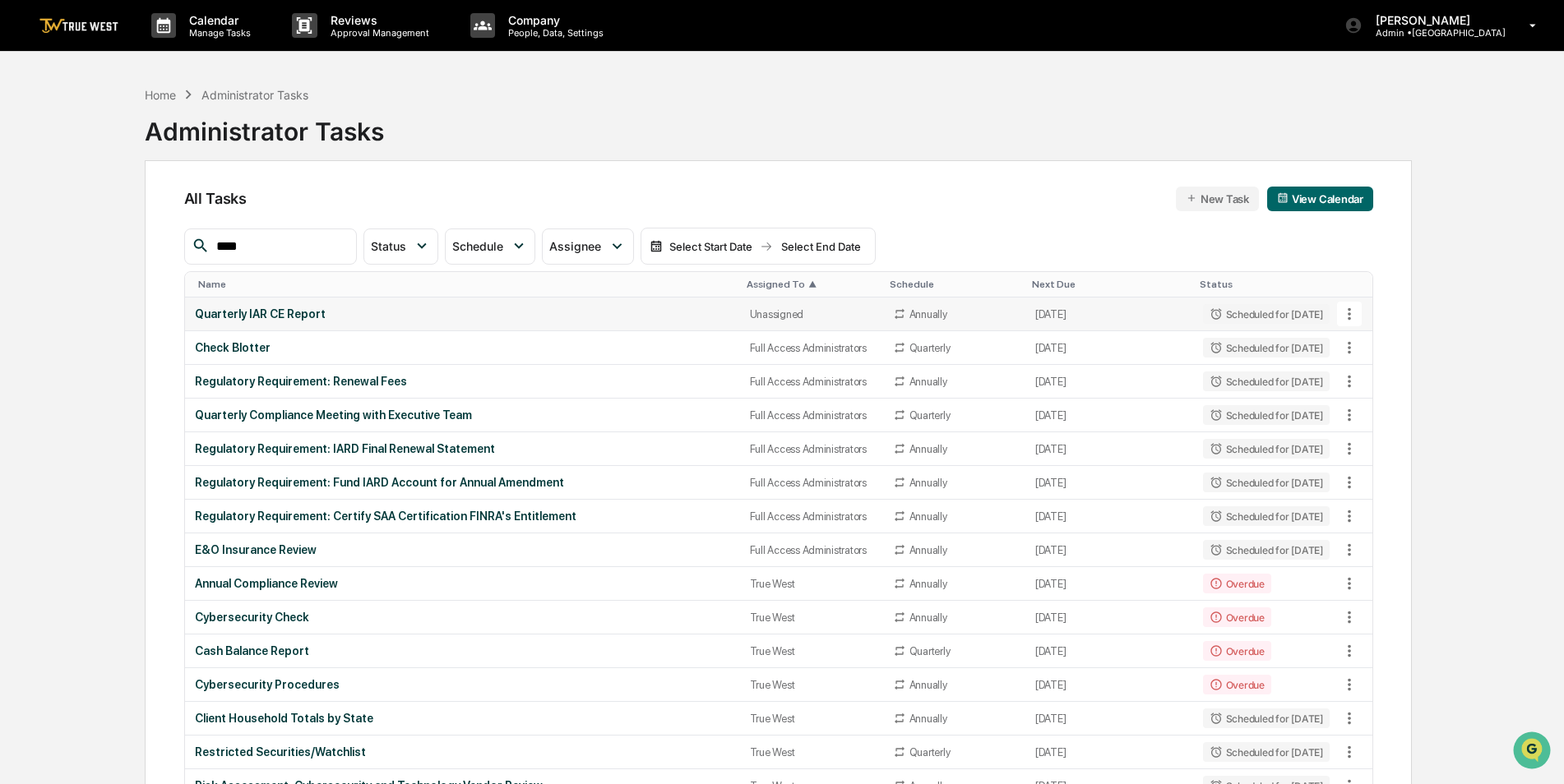
click at [645, 313] on div "Quarterly IAR CE Report" at bounding box center [462, 314] width 535 height 14
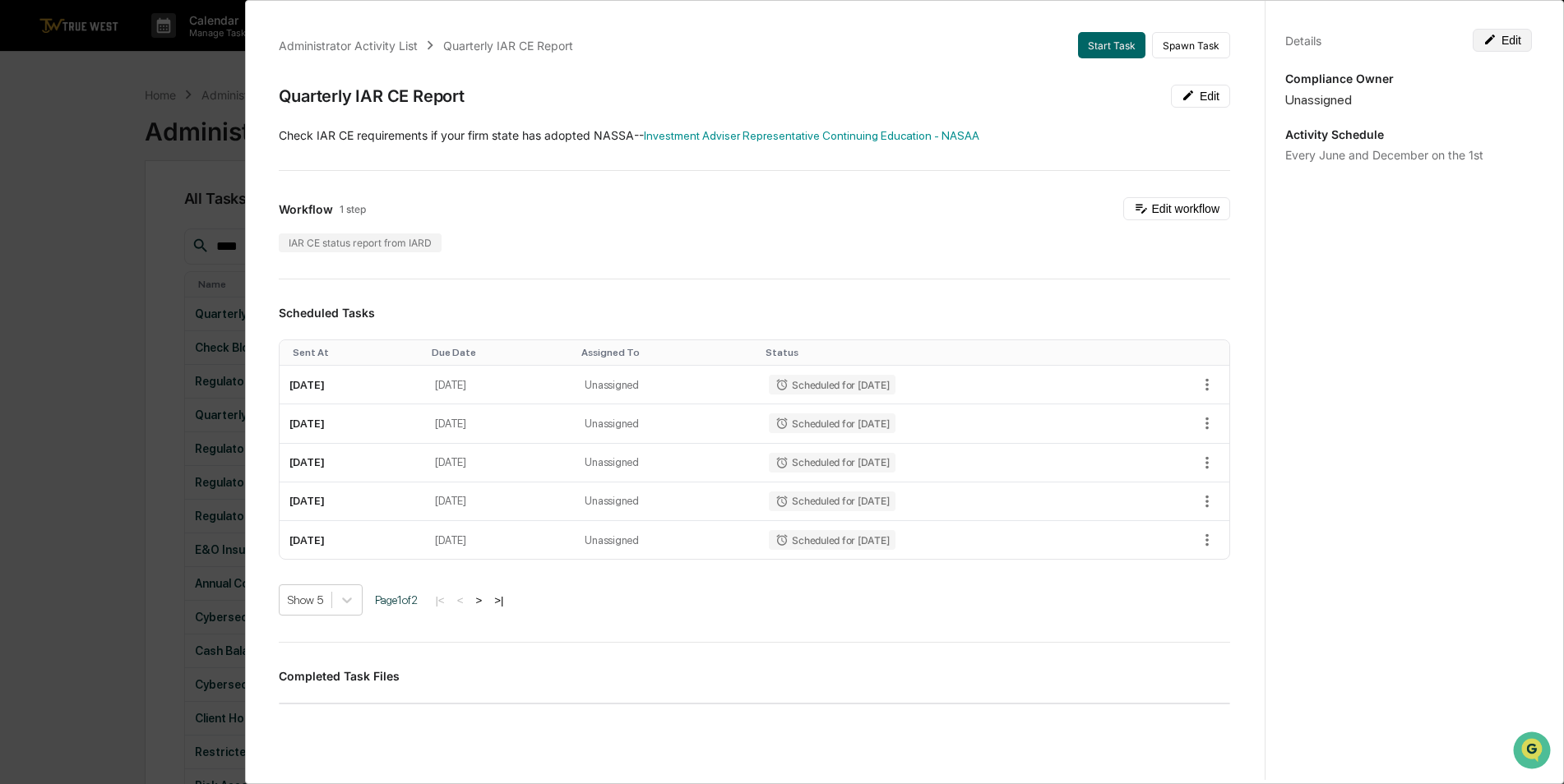
click at [1512, 39] on button "Edit" at bounding box center [1502, 40] width 59 height 23
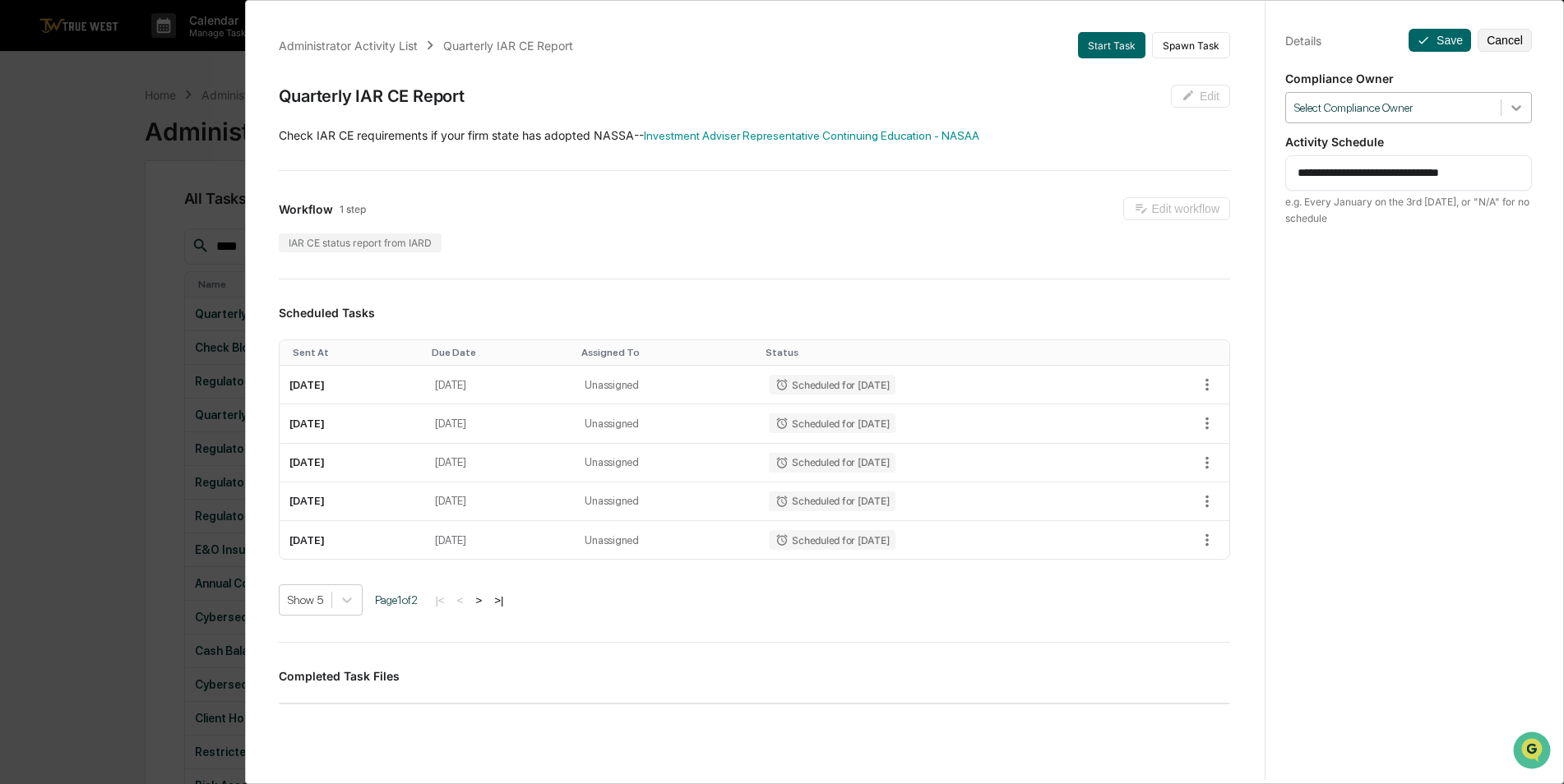
click at [1511, 107] on icon at bounding box center [1516, 107] width 10 height 6
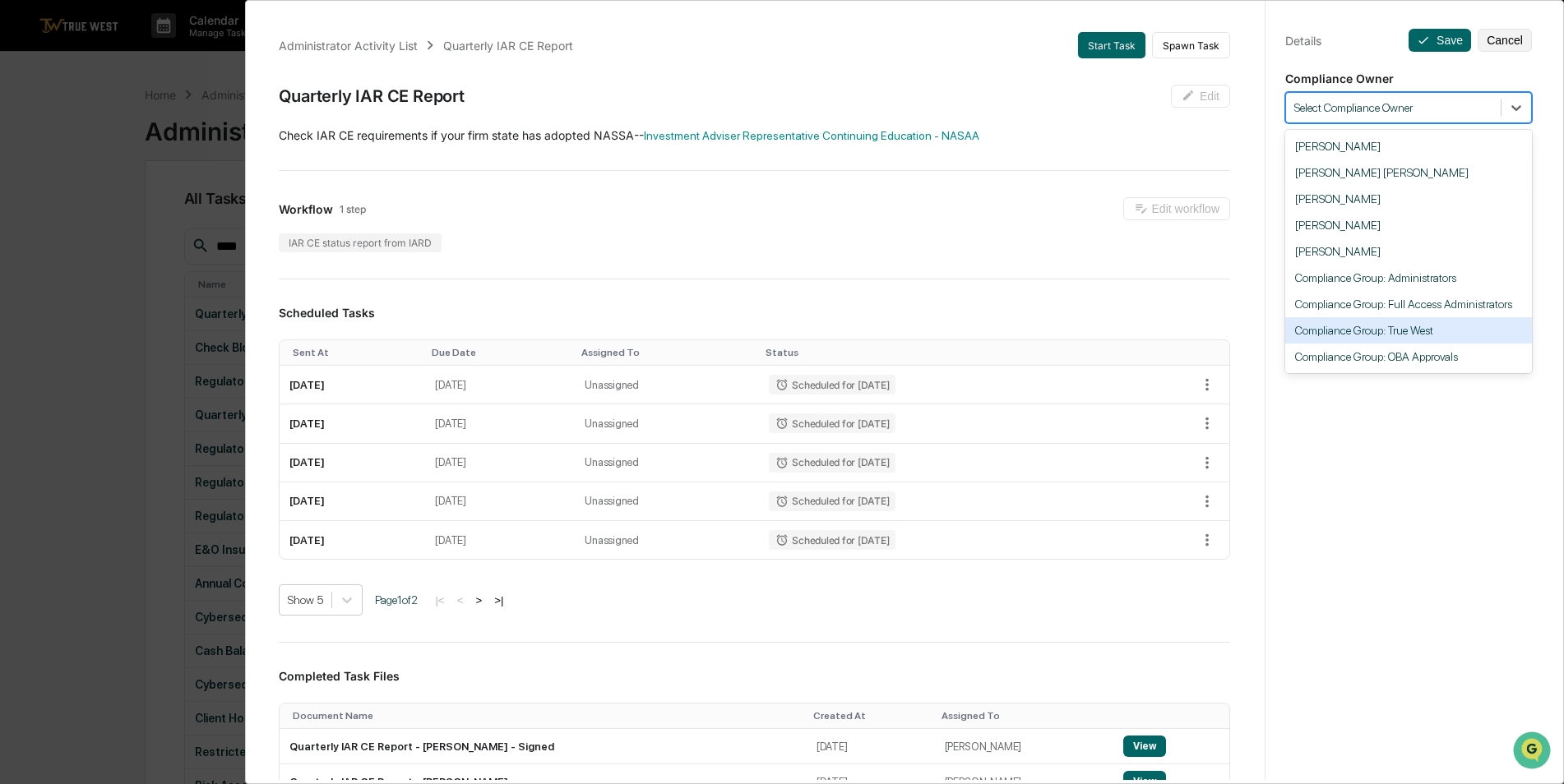
click at [1432, 337] on div "Compliance Group: True West" at bounding box center [1408, 330] width 247 height 26
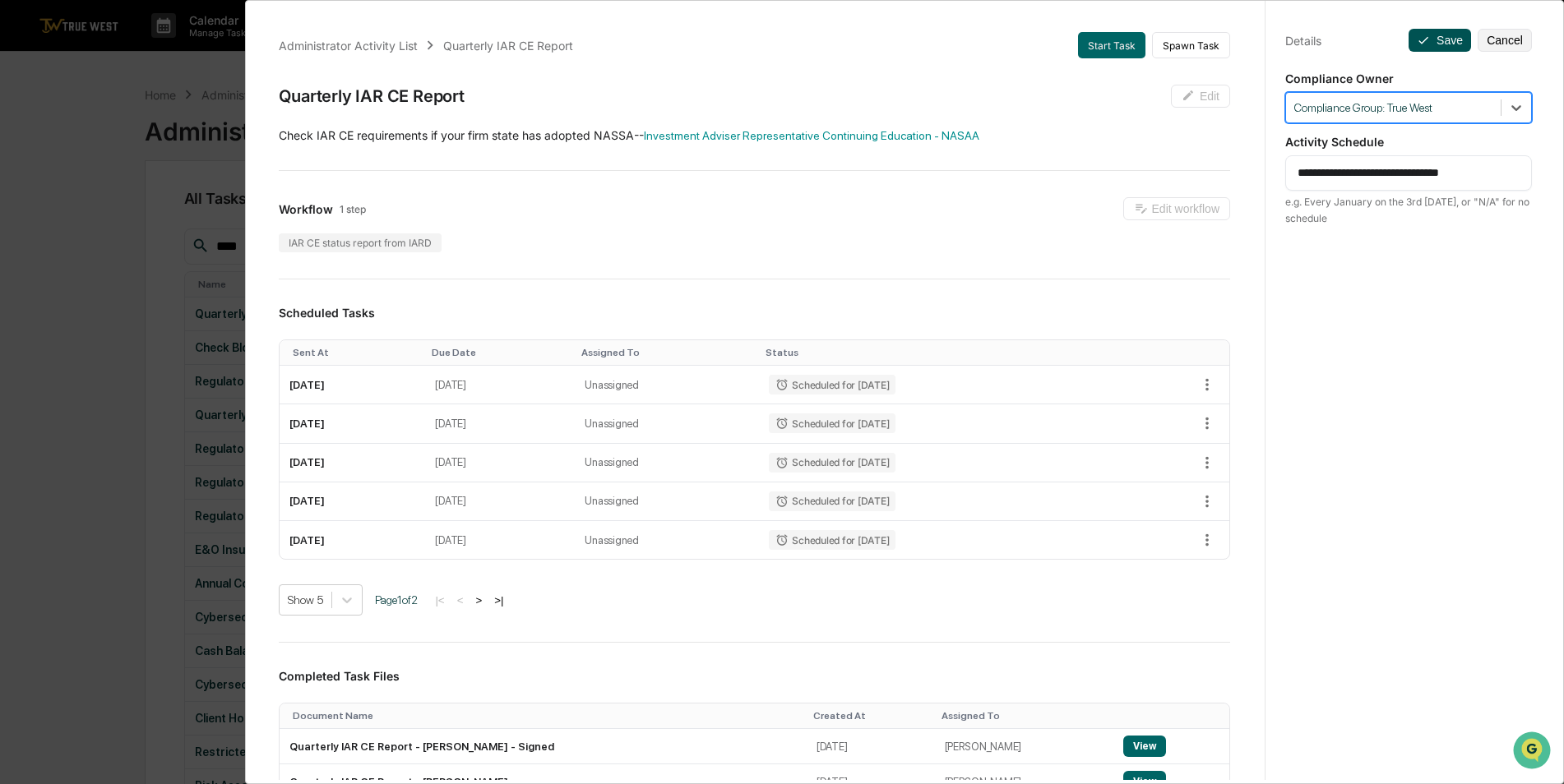
click at [1427, 38] on button "Save" at bounding box center [1440, 40] width 63 height 23
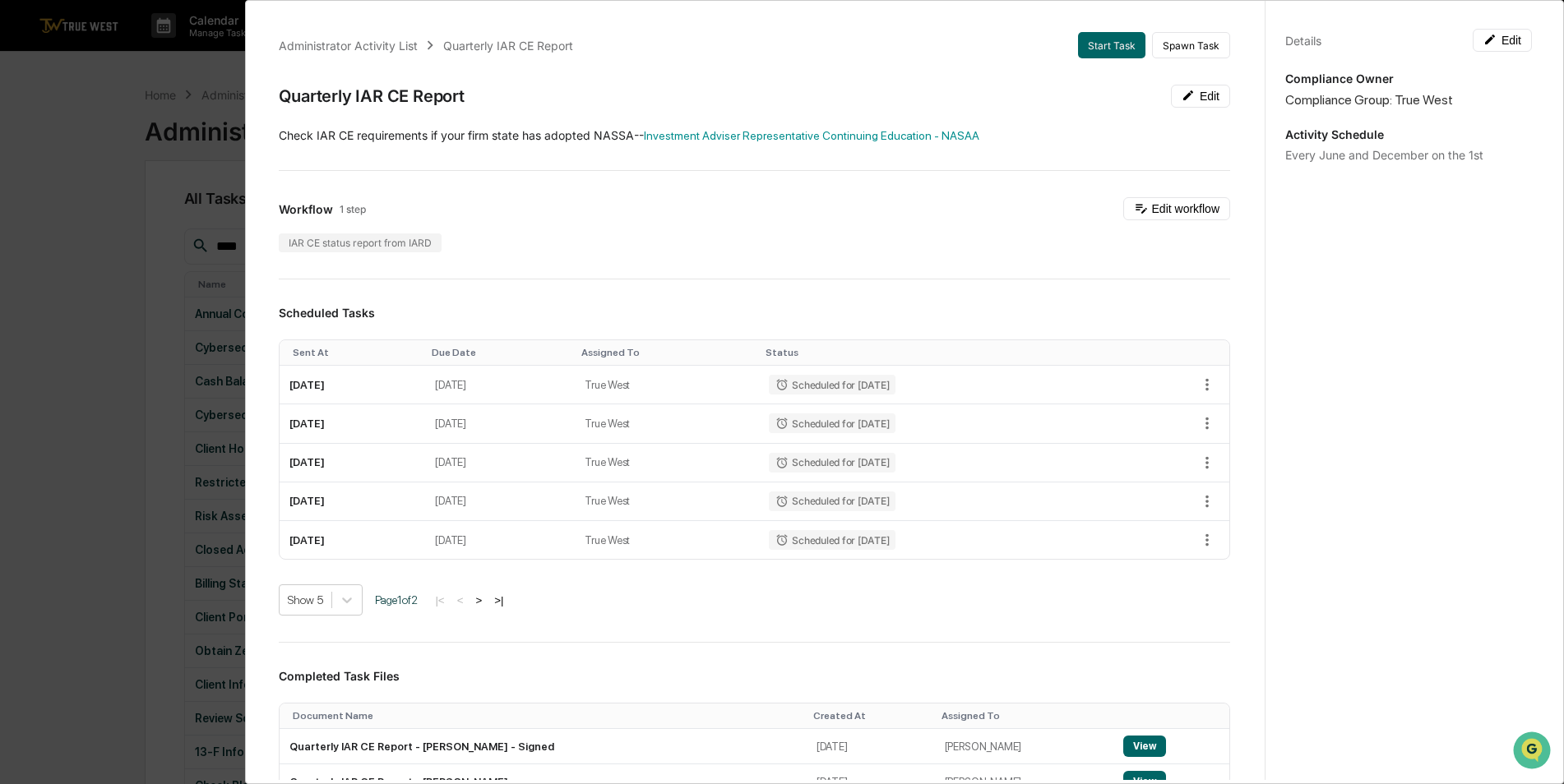
click at [112, 190] on div "Administrator Activity List Quarterly IAR CE Report Start Task Spawn Task Quart…" at bounding box center [782, 392] width 1564 height 784
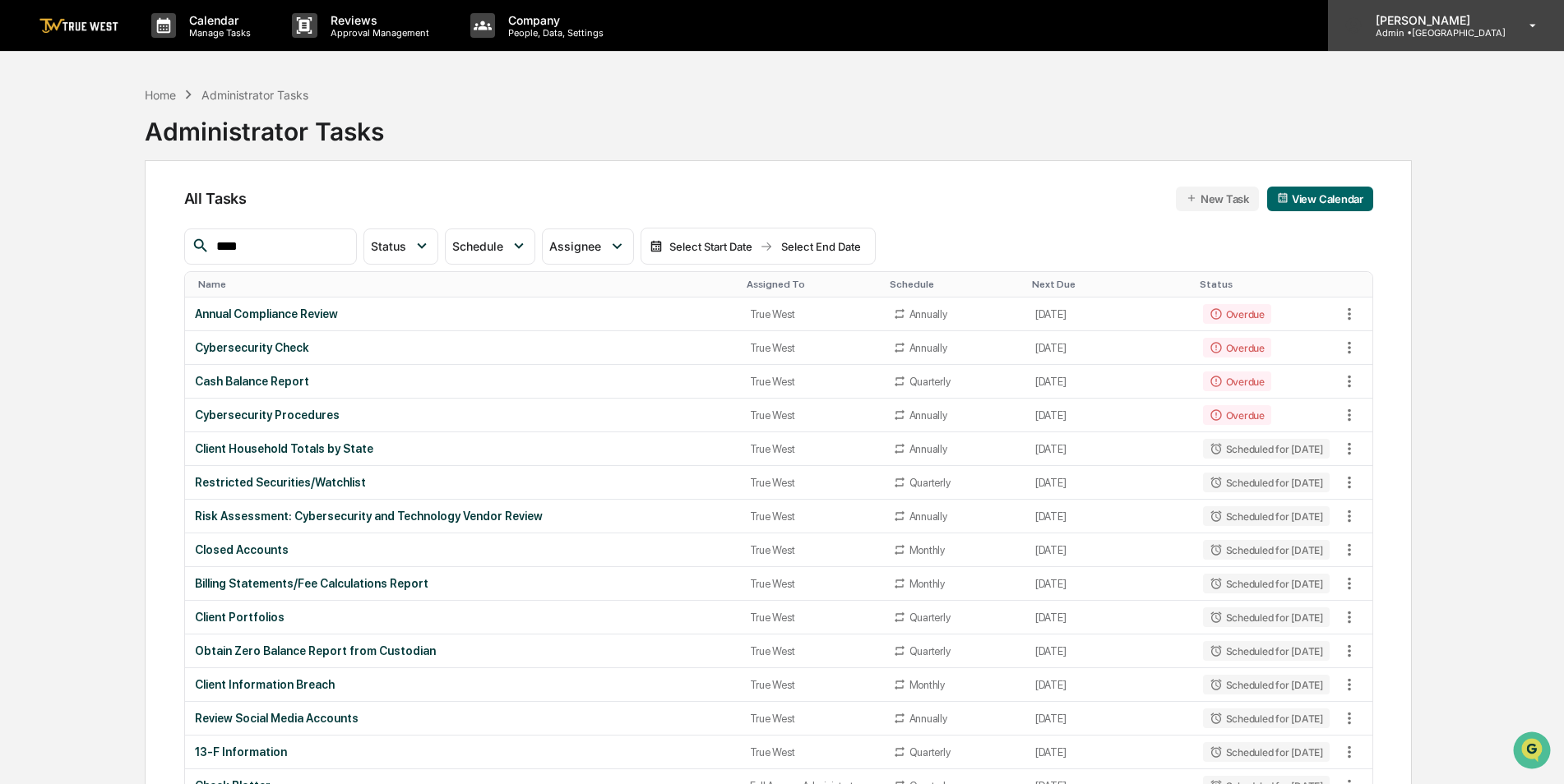
click at [1431, 32] on p "Admin • Park Square" at bounding box center [1433, 33] width 143 height 12
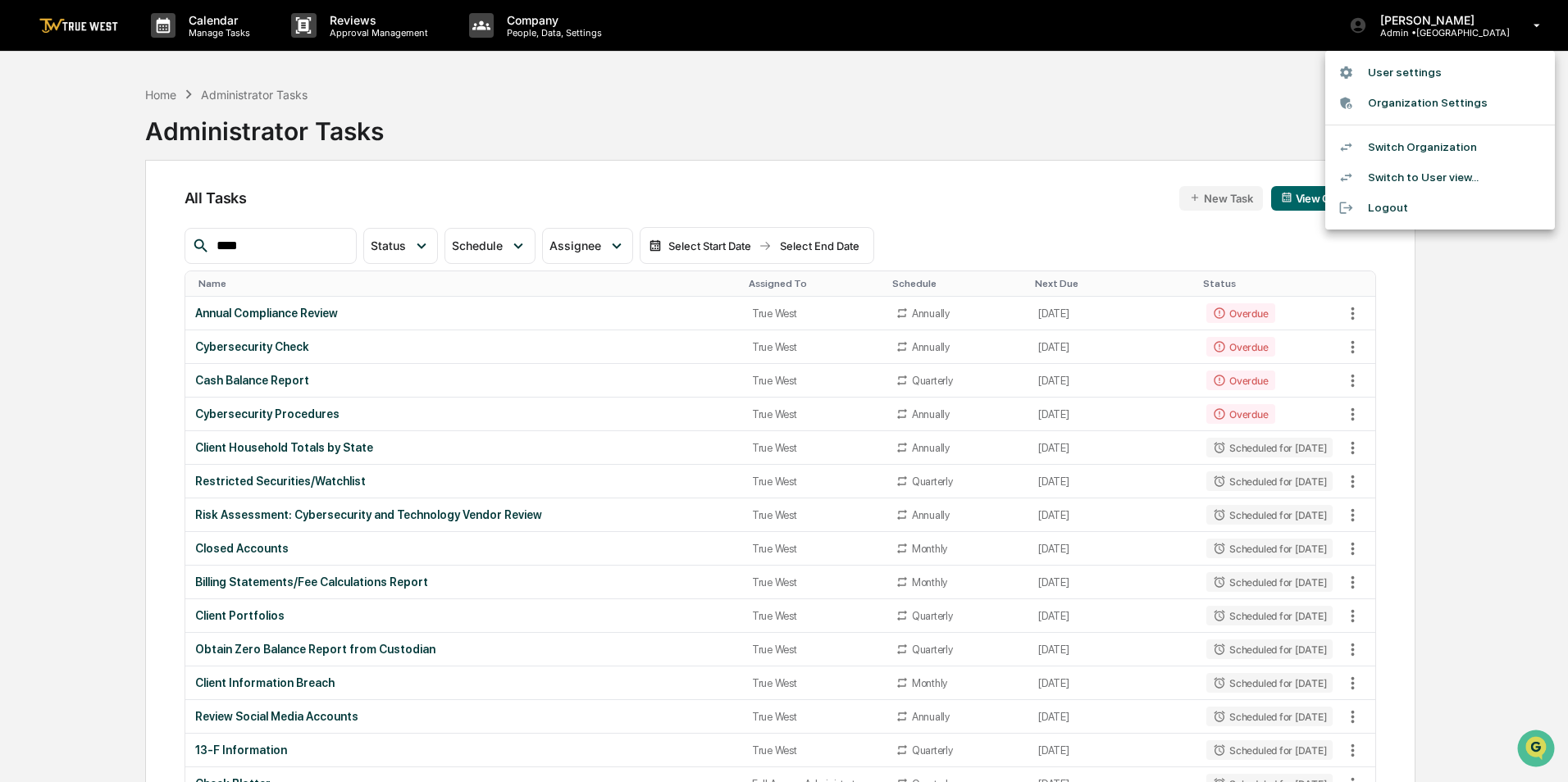
click at [1416, 141] on li "Switch Organization" at bounding box center [1441, 147] width 230 height 30
